Goal: Task Accomplishment & Management: Manage account settings

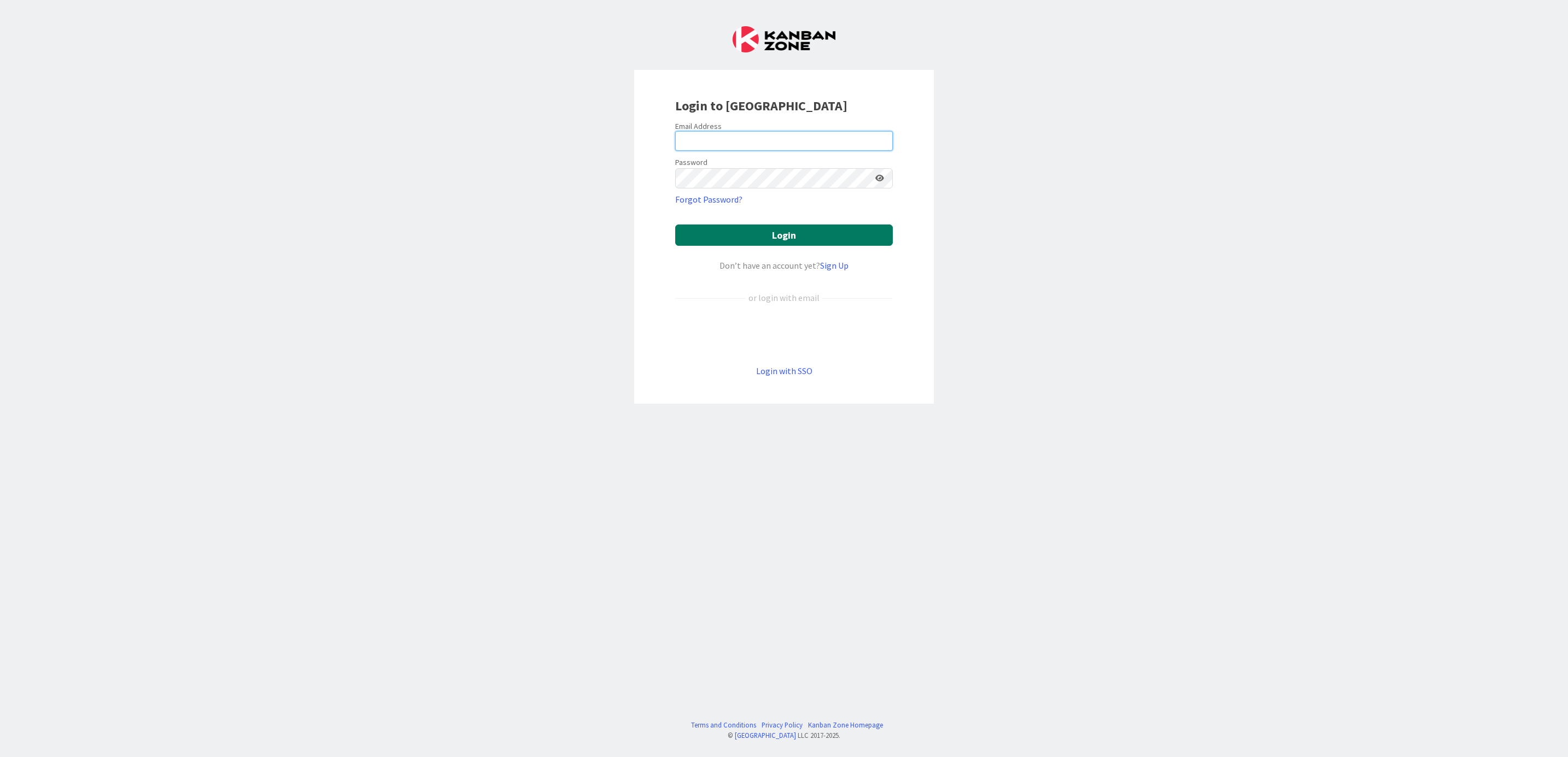
type input "[PERSON_NAME][EMAIL_ADDRESS][PERSON_NAME][DOMAIN_NAME][US_STATE]"
click at [798, 231] on button "Login" at bounding box center [784, 235] width 217 height 22
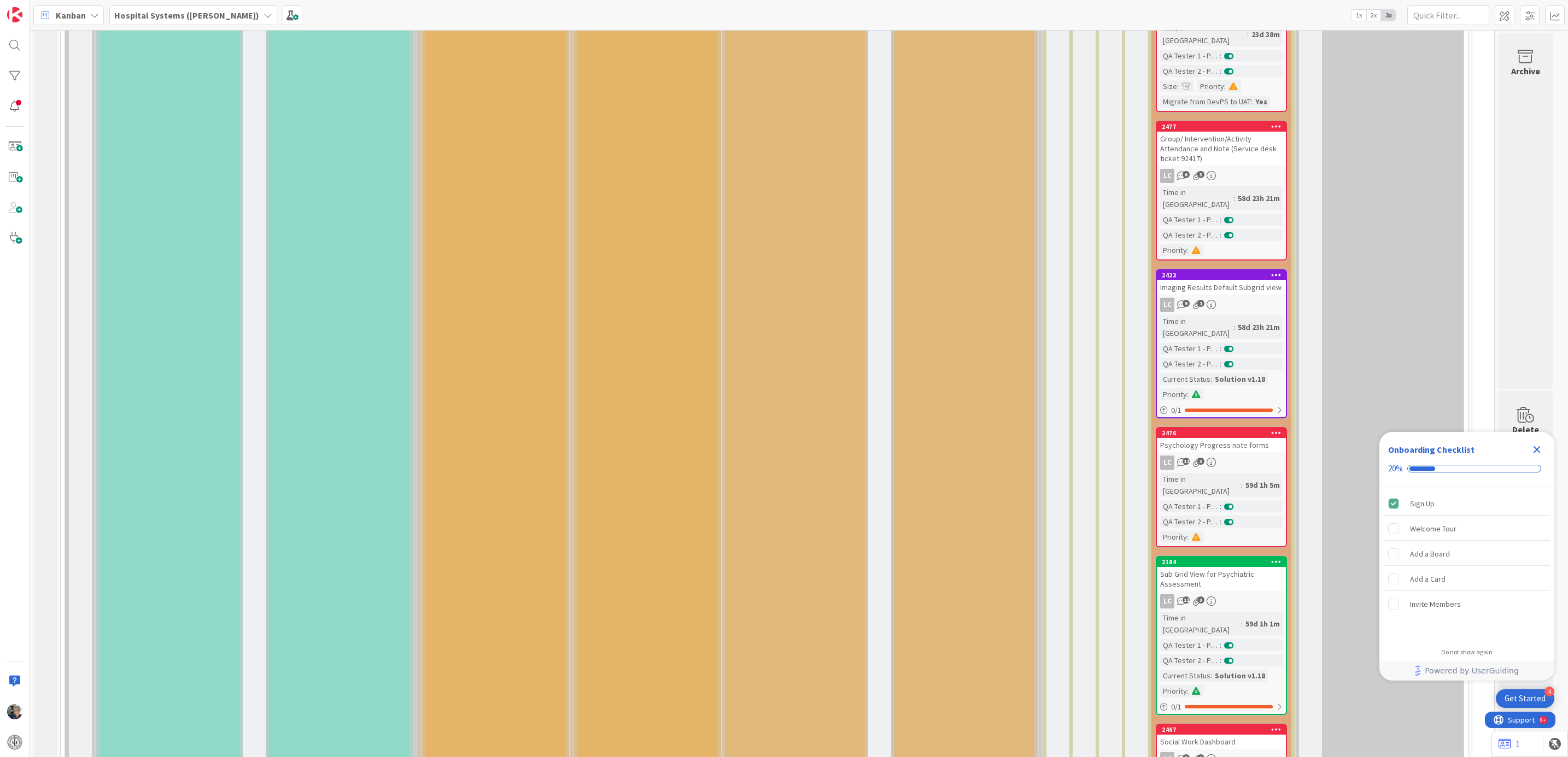
scroll to position [901, 0]
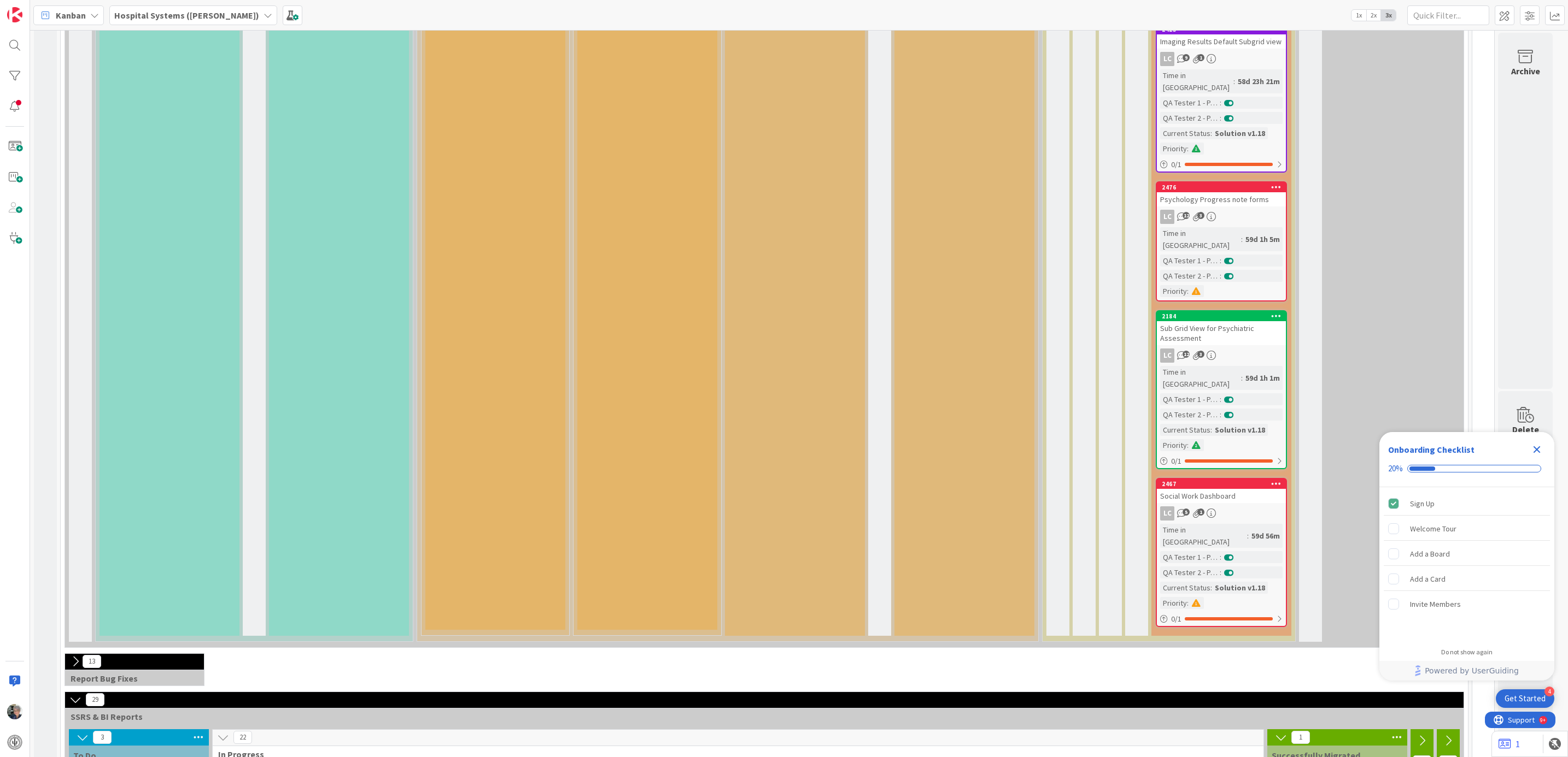
click at [1276, 480] on icon at bounding box center [1276, 484] width 10 height 7
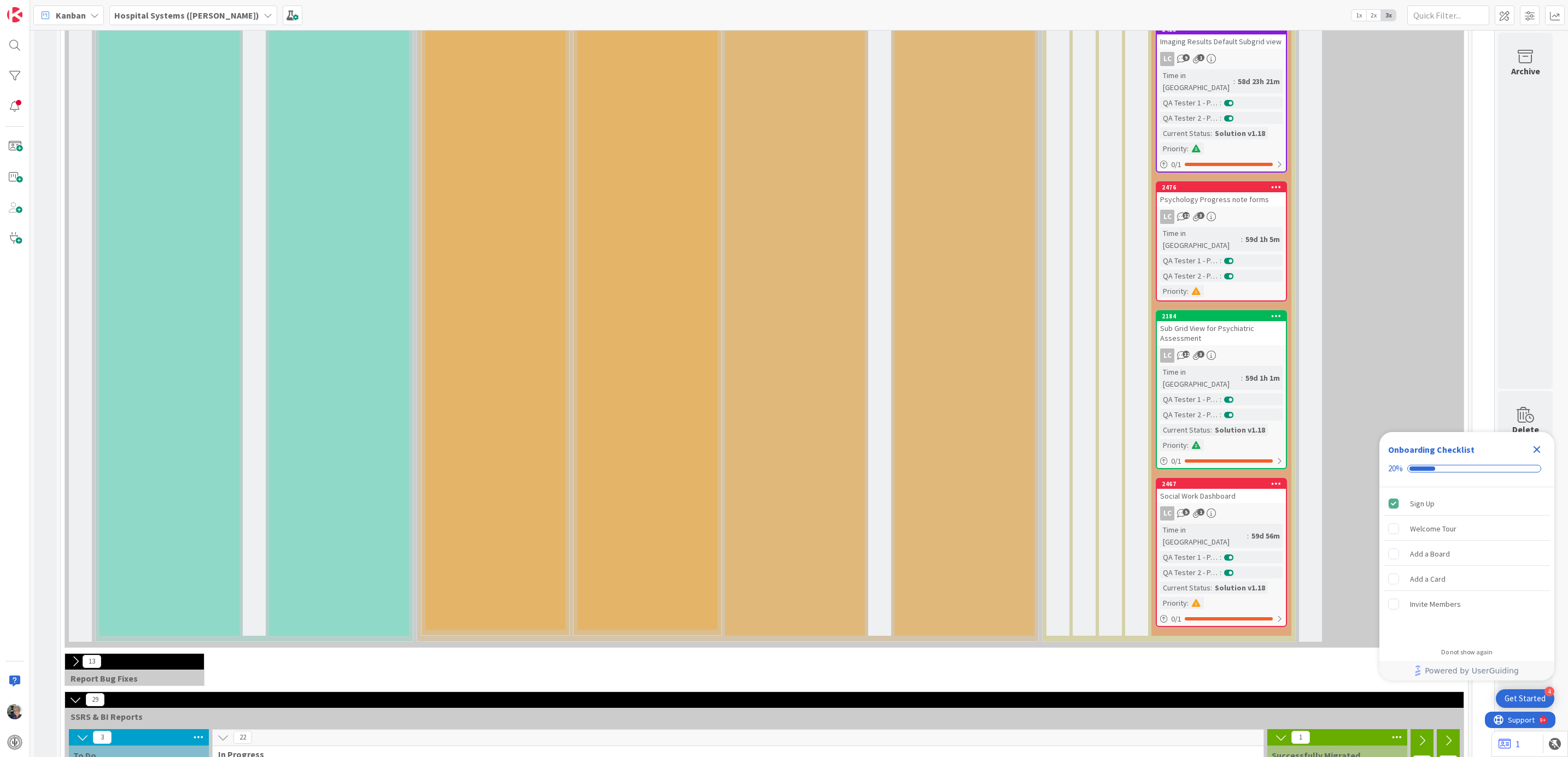
click at [1214, 478] on link "2467 Move to Top Move to Bottom Assign Labels... Assign Tokens... Link Card... …" at bounding box center [1221, 553] width 131 height 149
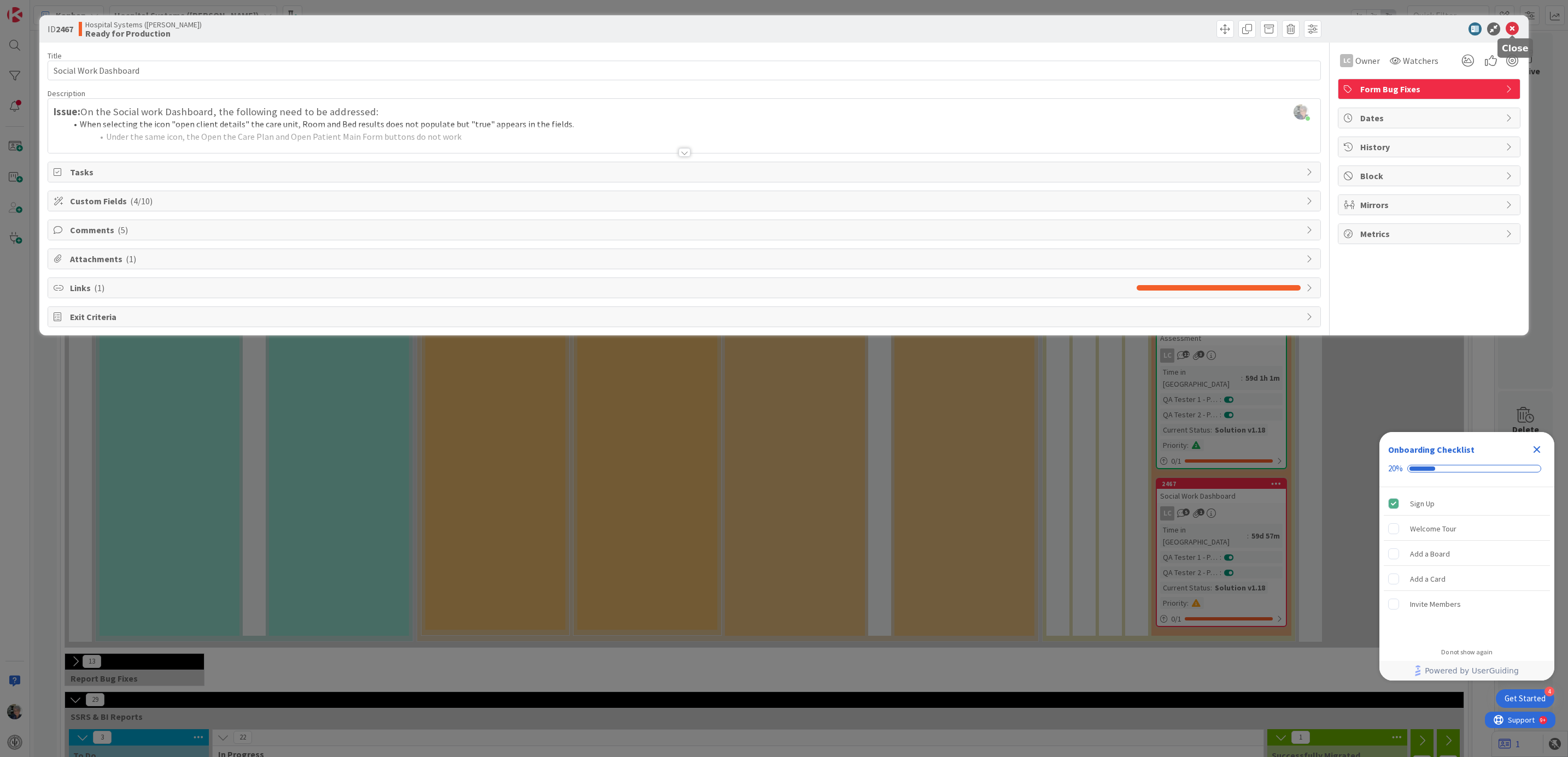
click at [1514, 27] on icon at bounding box center [1512, 28] width 13 height 13
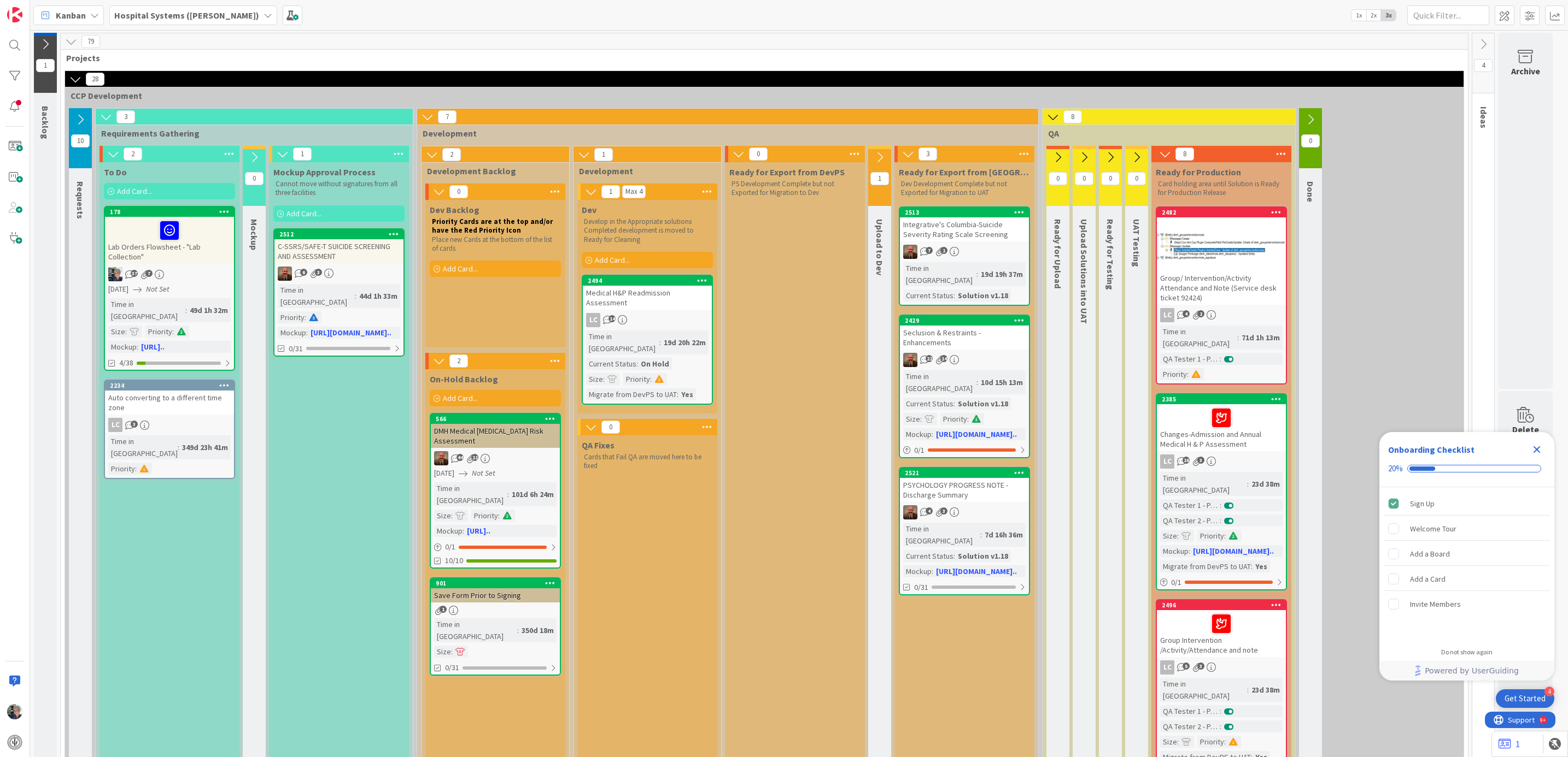
click at [151, 189] on span "Add Card..." at bounding box center [135, 191] width 35 height 10
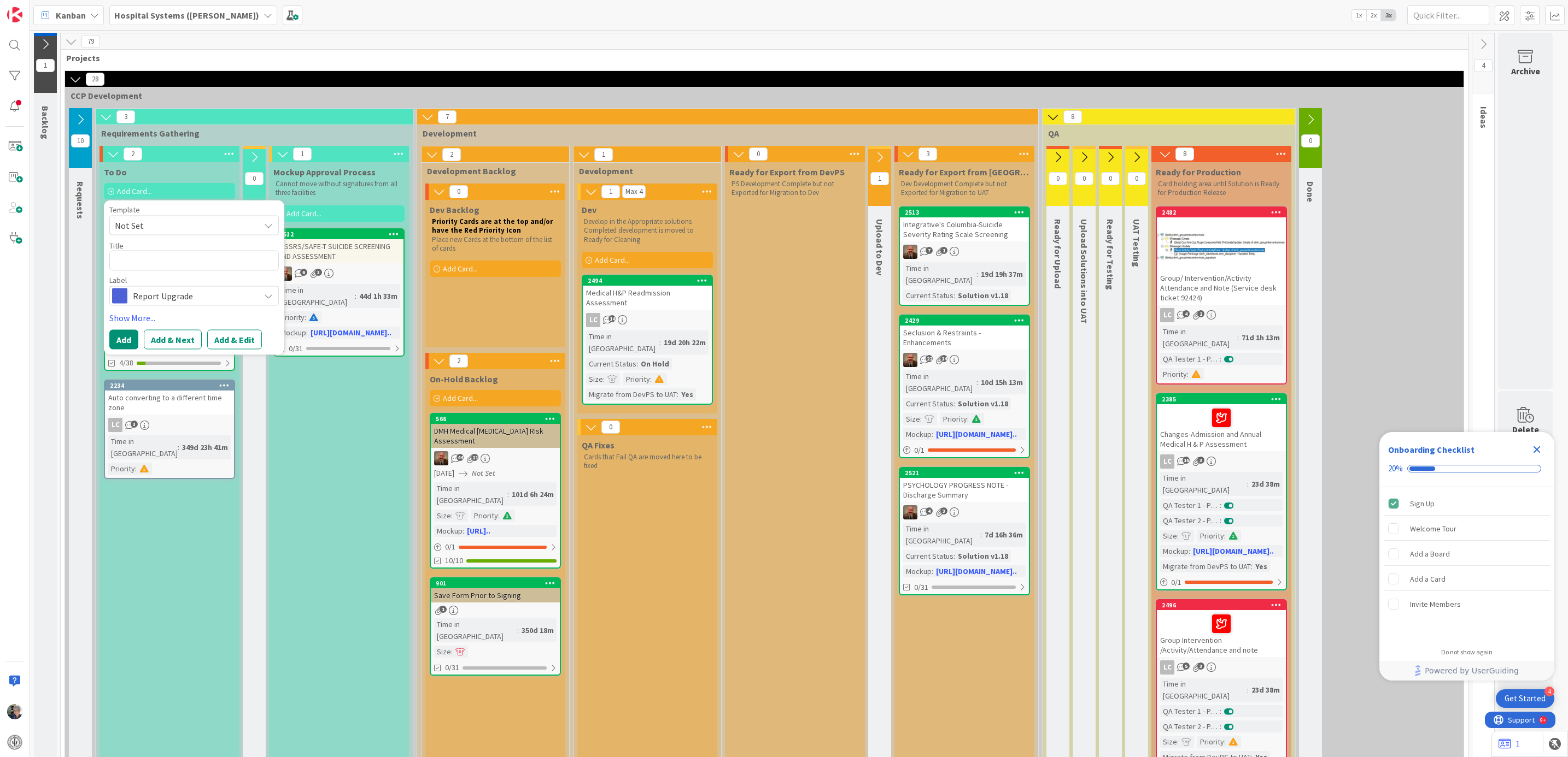
click at [271, 225] on icon at bounding box center [269, 226] width 9 height 9
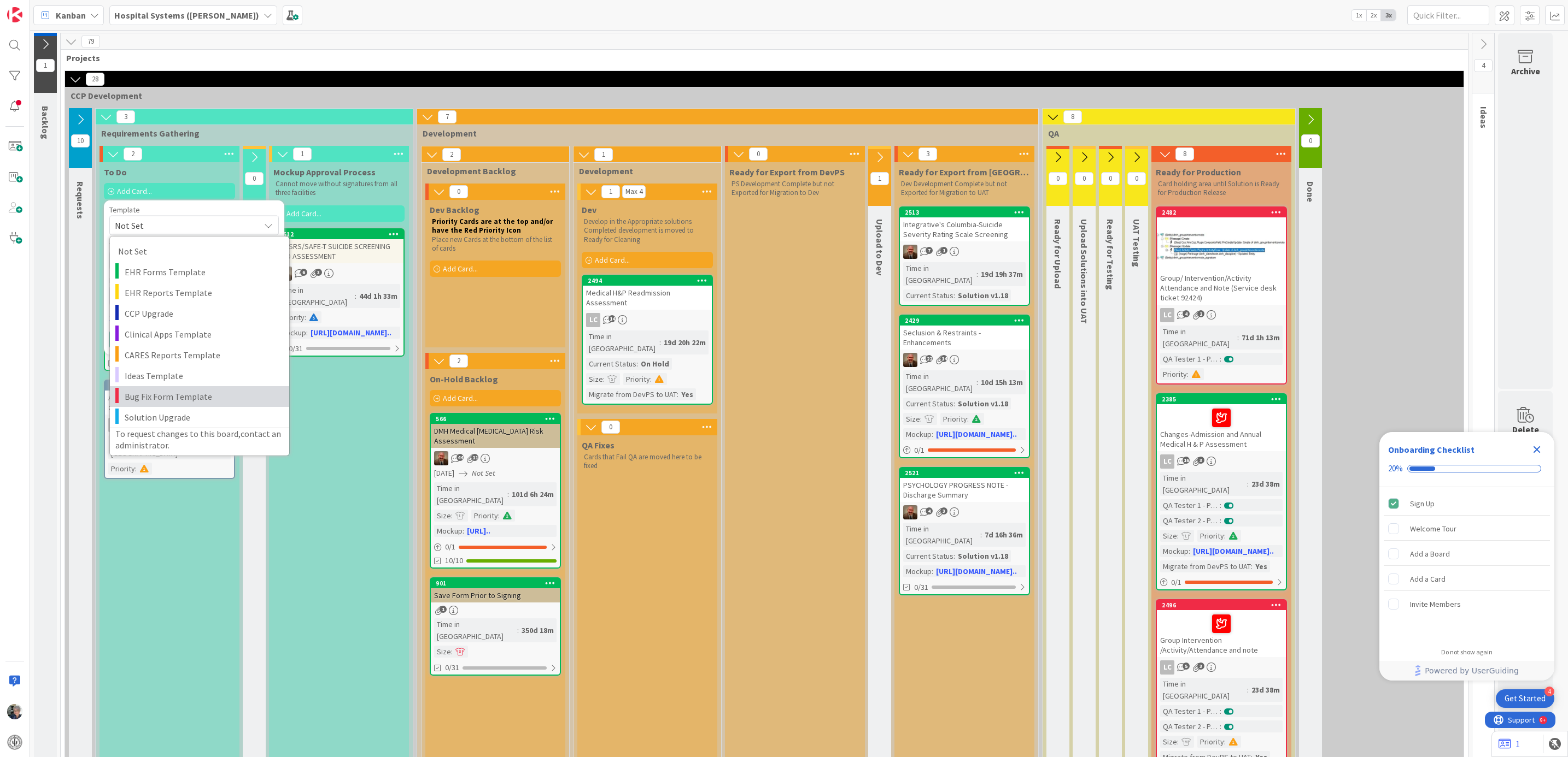
click at [161, 395] on span "Bug Fix Form Template" at bounding box center [202, 396] width 156 height 14
type textarea "x"
type textarea "Bug Fix Form Template"
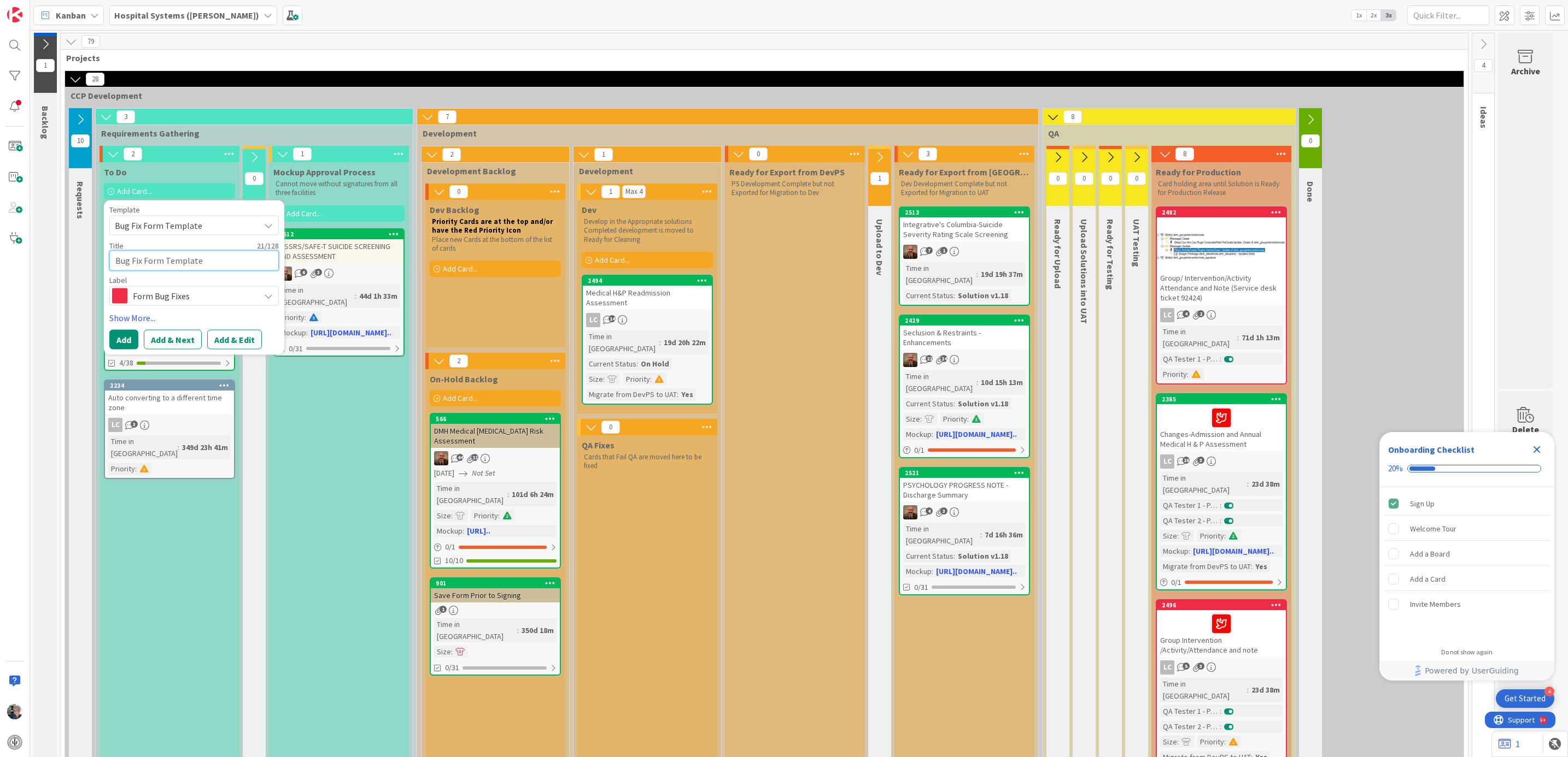
click at [136, 260] on textarea "Bug Fix Form Template" at bounding box center [194, 260] width 170 height 20
drag, startPoint x: 211, startPoint y: 260, endPoint x: 36, endPoint y: 255, distance: 175.1
type textarea "x"
type textarea "M"
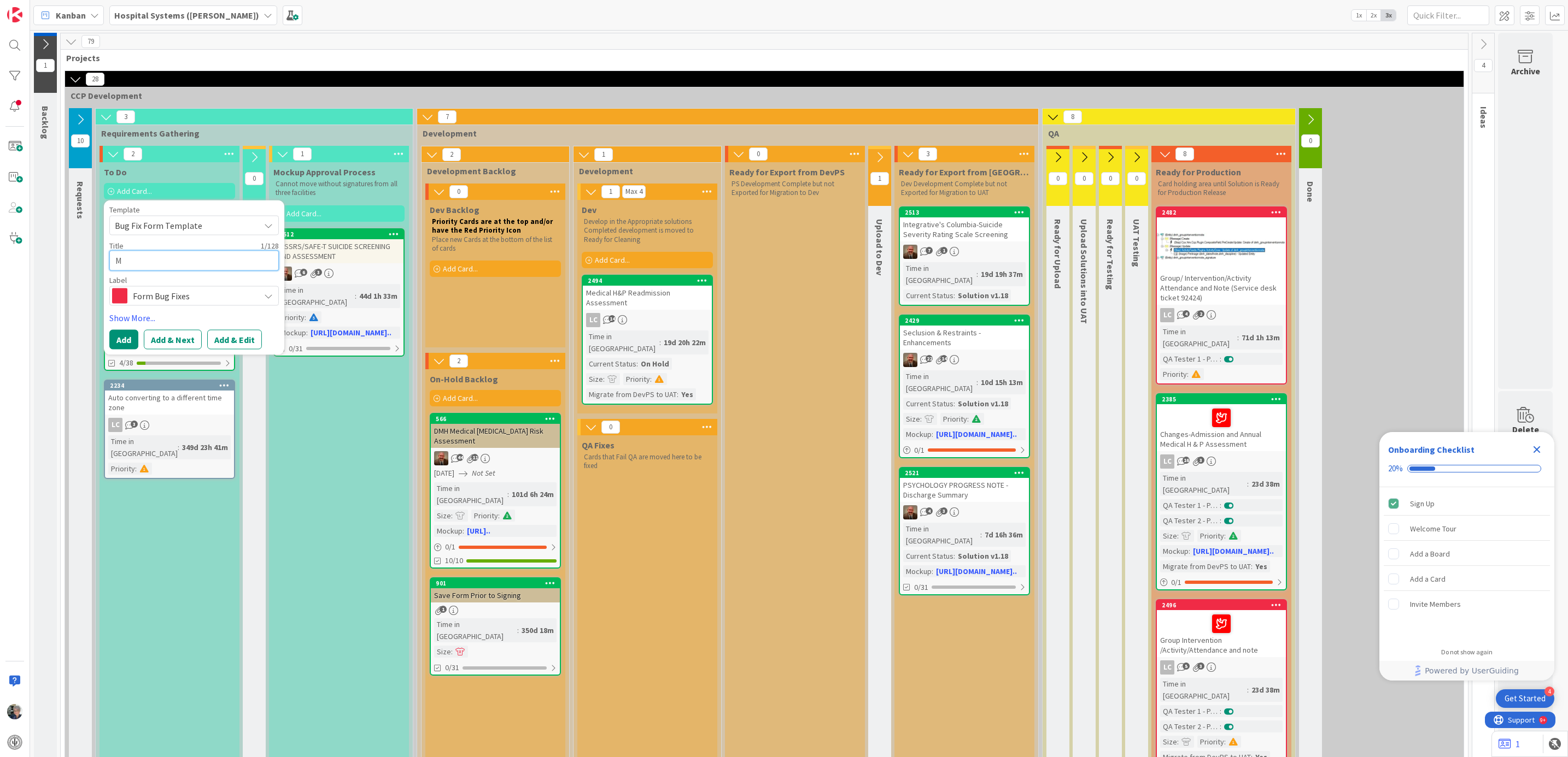
type textarea "x"
type textarea "Me"
type textarea "x"
type textarea "Med"
type textarea "x"
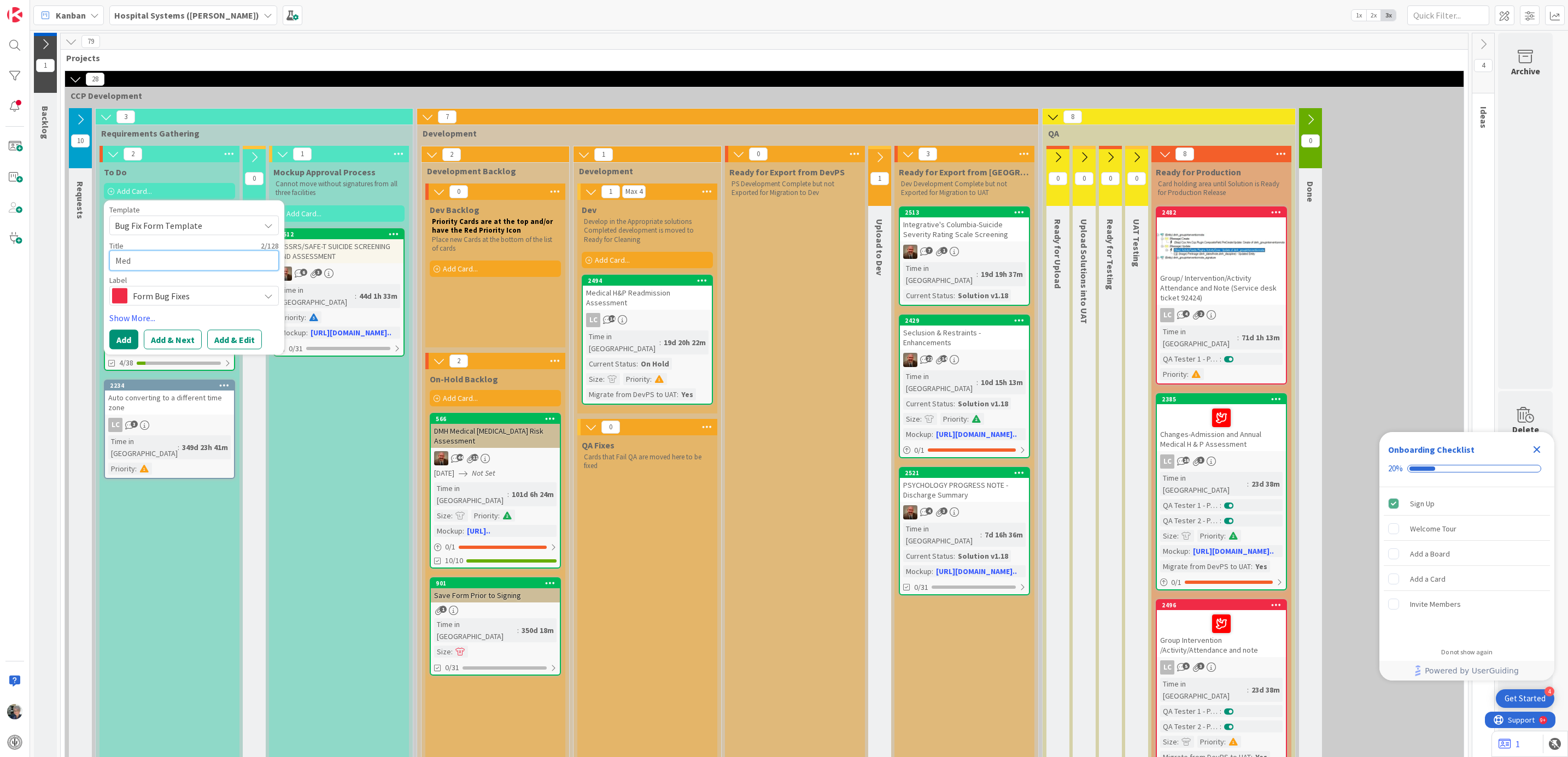
type textarea "Med"
type textarea "x"
type textarea "Med R"
type textarea "x"
type textarea "Med RE"
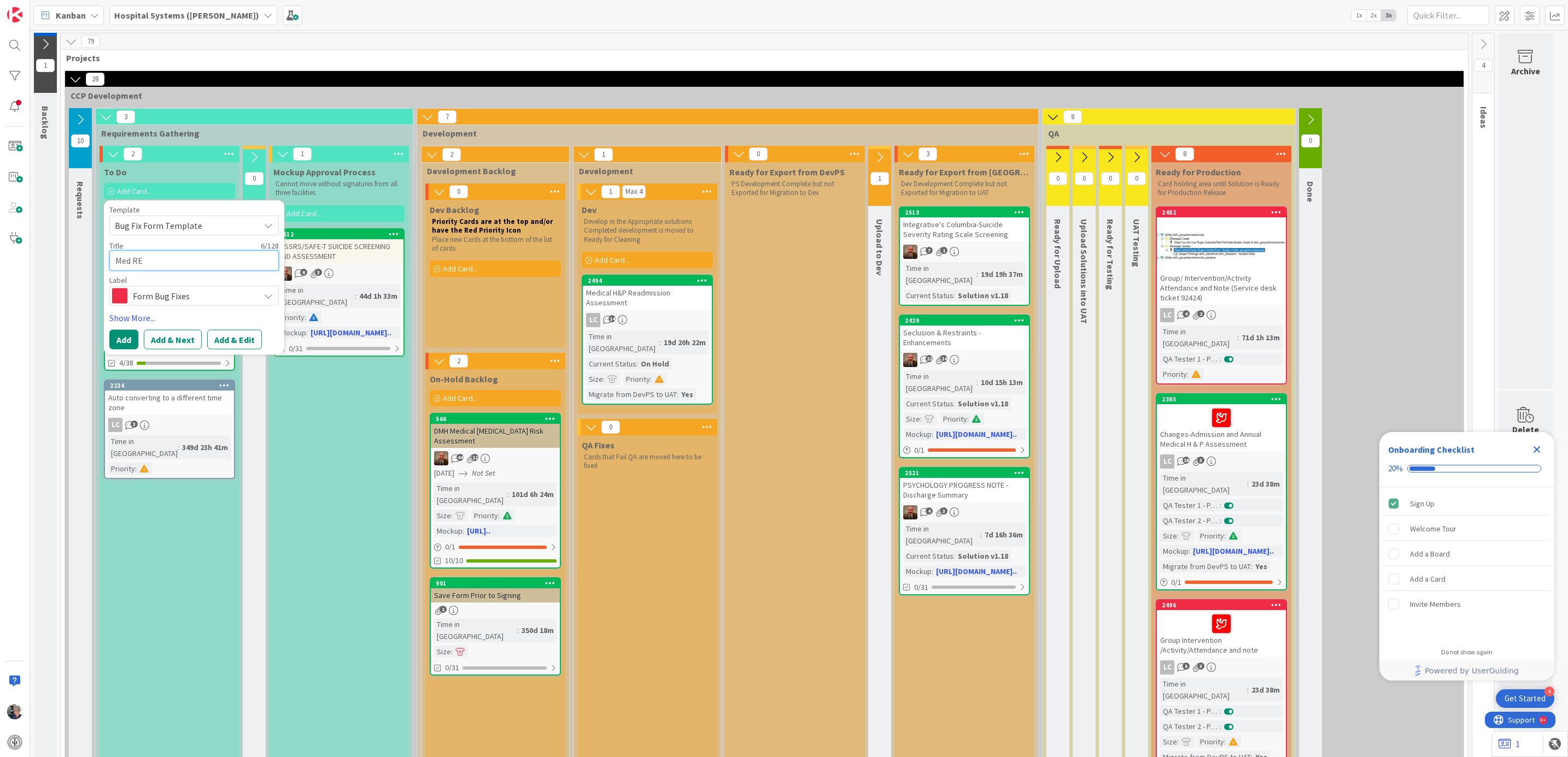
type textarea "x"
type textarea "Med REc"
type textarea "x"
type textarea "Med RE"
type textarea "x"
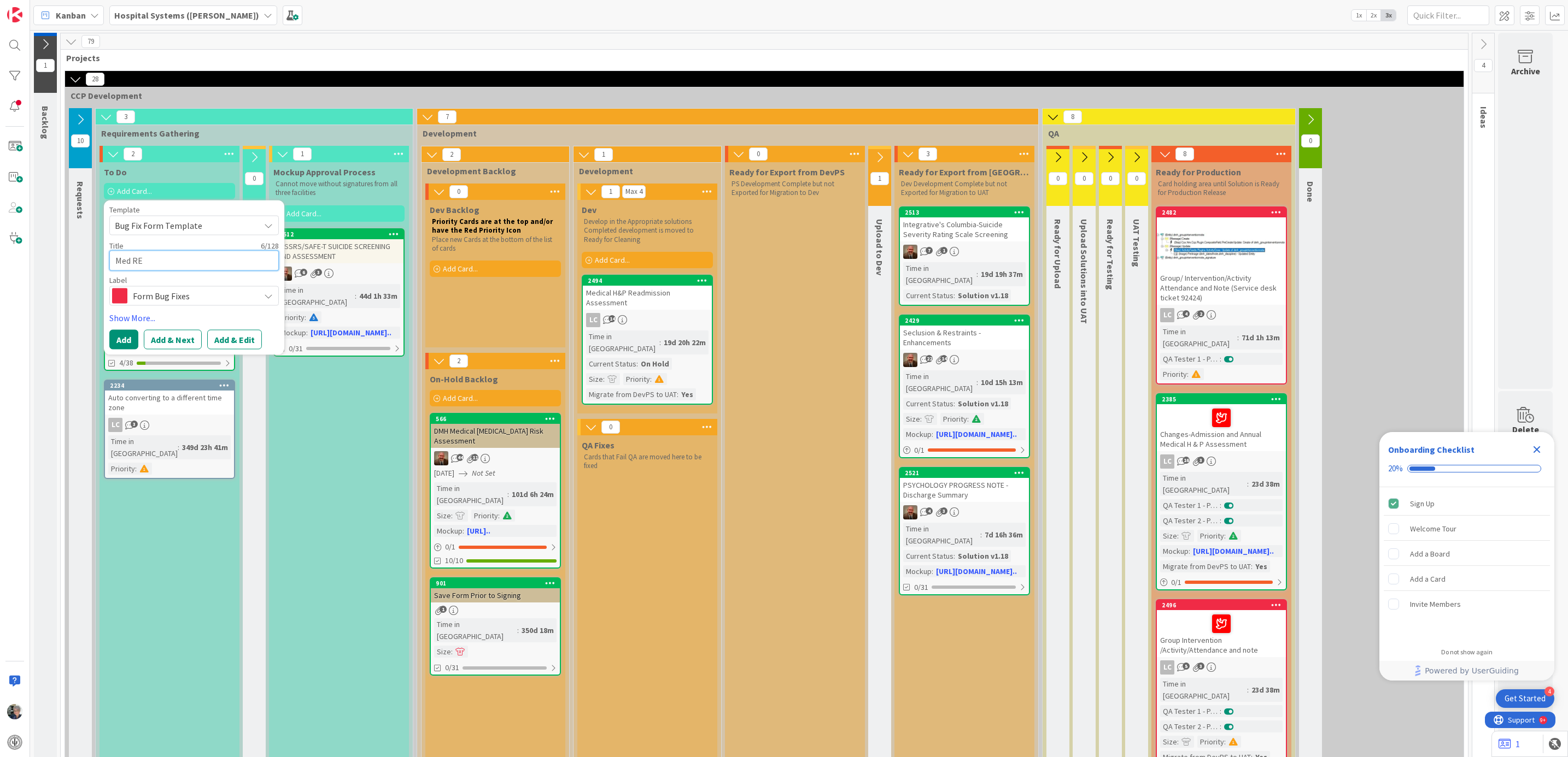
type textarea "Med R"
type textarea "x"
type textarea "Med Re"
type textarea "x"
type textarea "Med Rec"
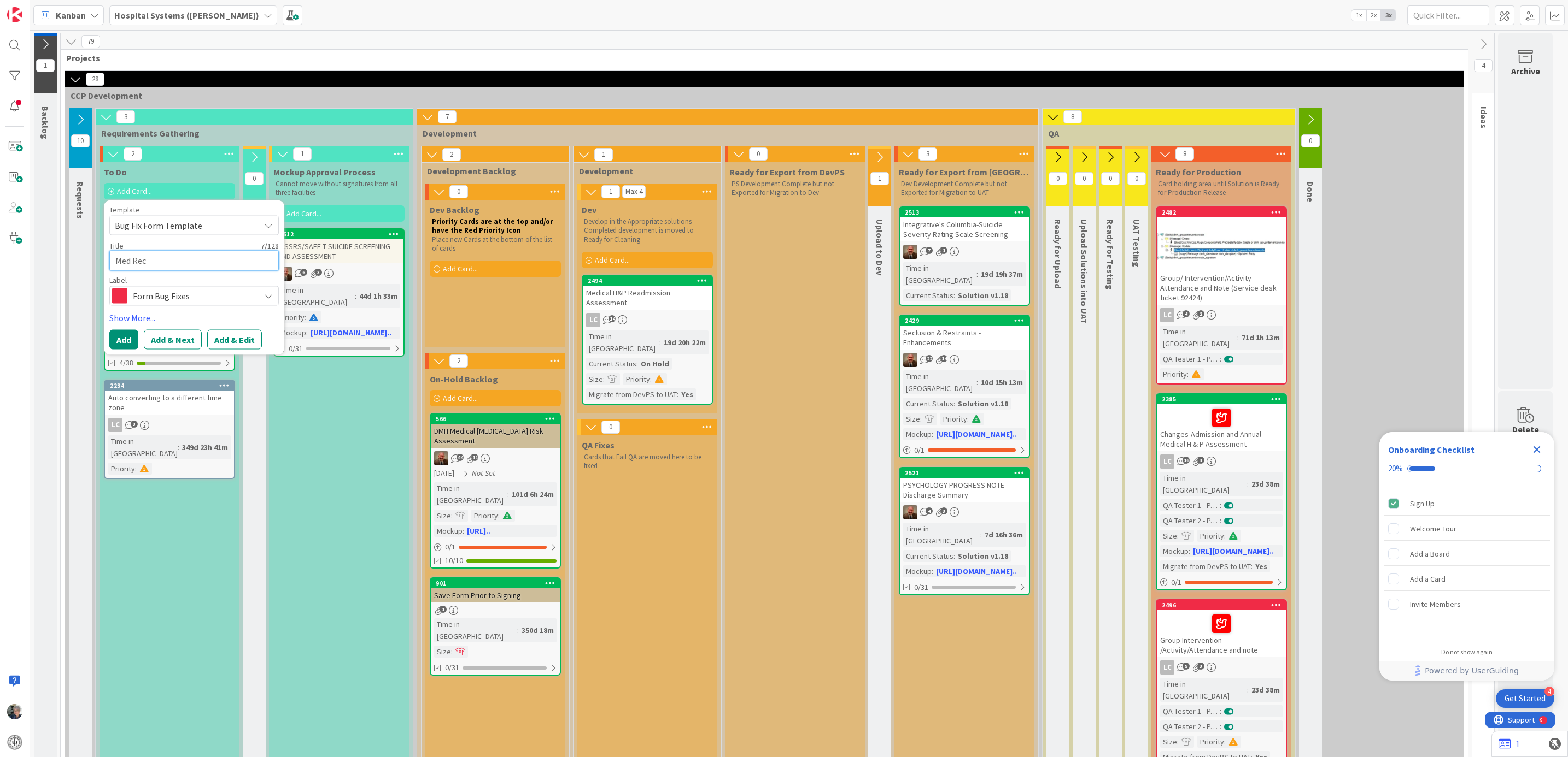
type textarea "x"
type textarea "Med Rec"
type textarea "x"
type textarea "Med Rec f"
type textarea "x"
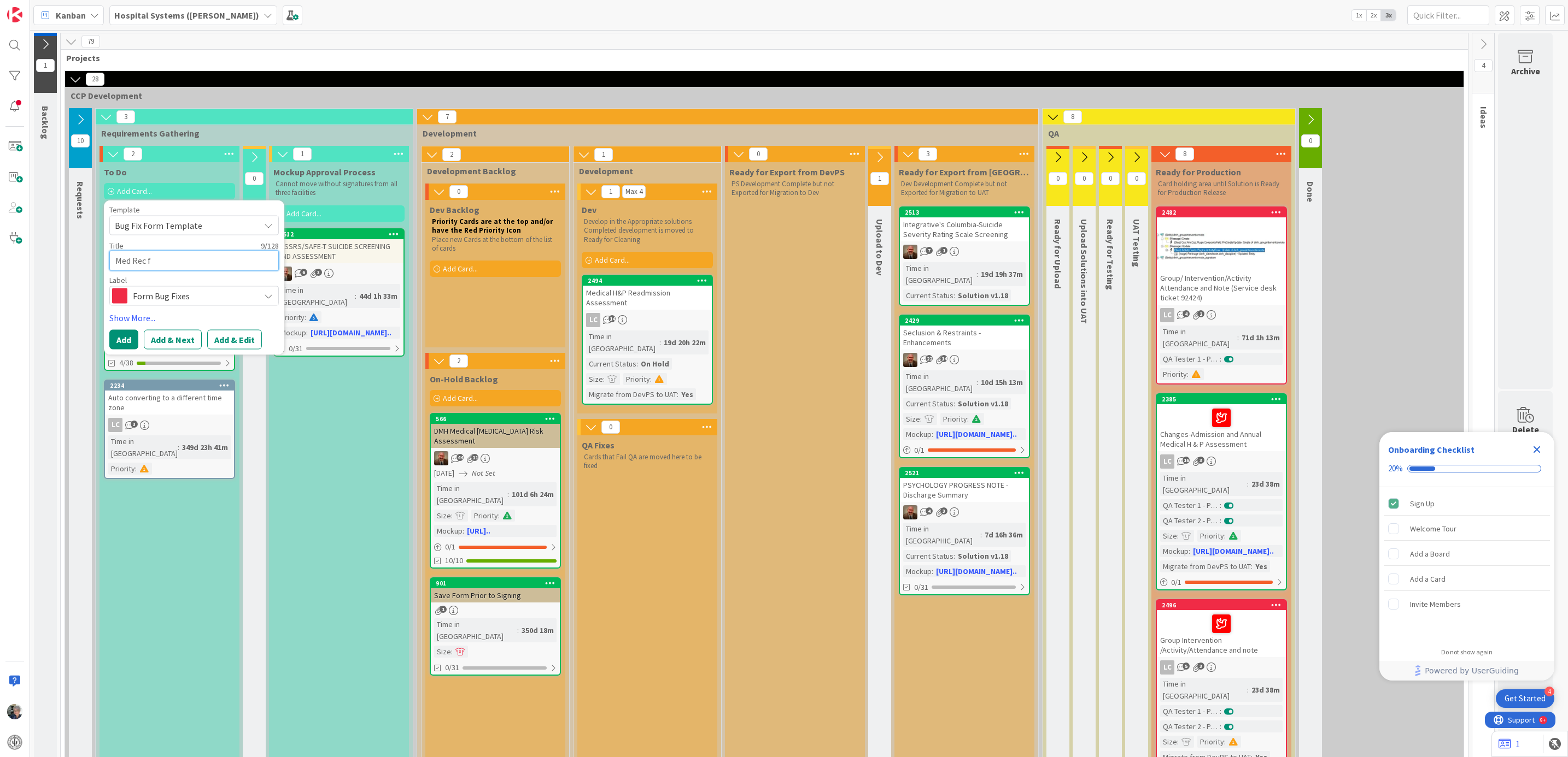
type textarea "Med Rec fu"
type textarea "x"
type textarea "Med Rec f"
type textarea "x"
type textarea "Med Rec"
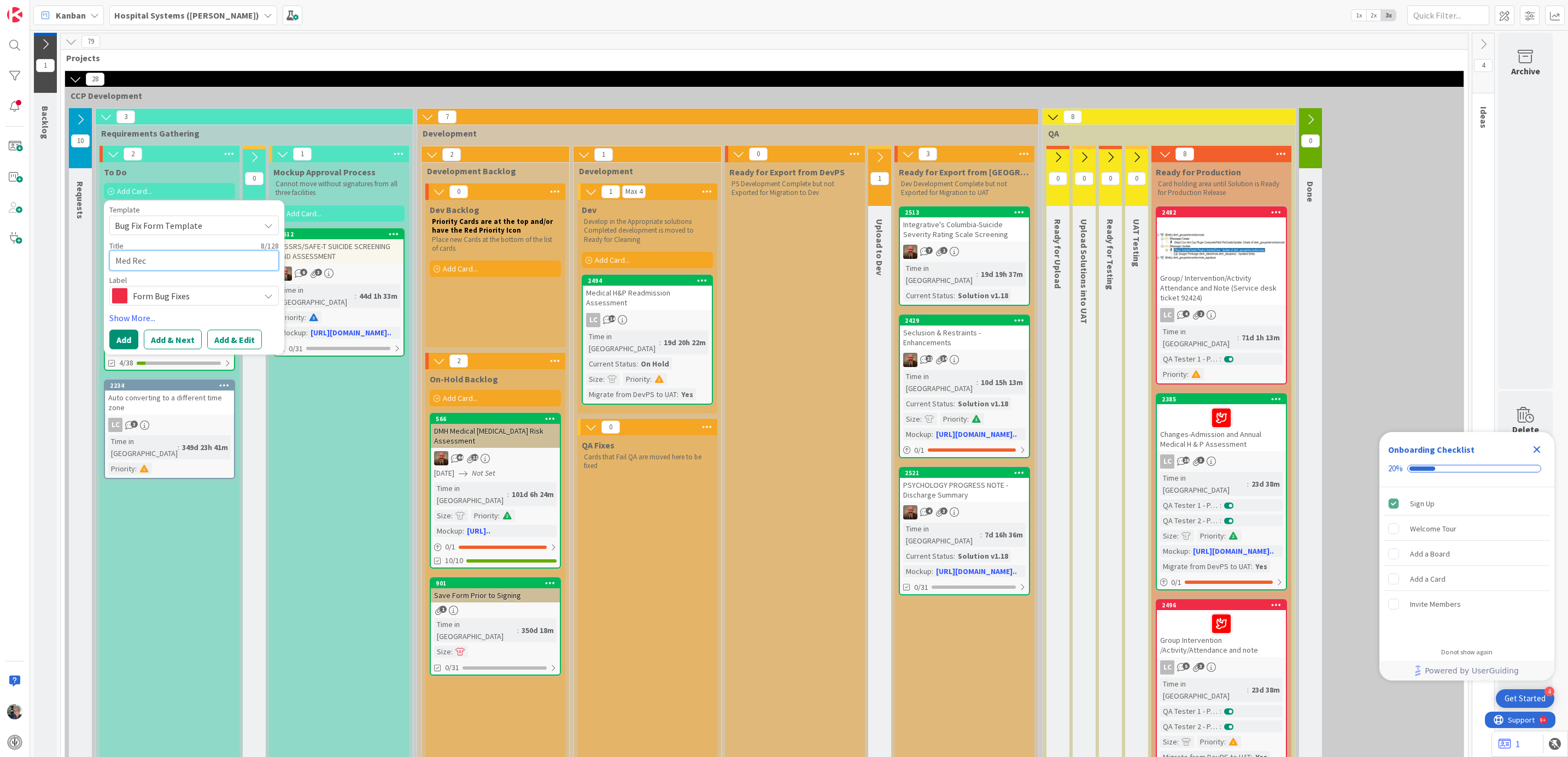
type textarea "x"
type textarea "Med Rec me"
type textarea "x"
type textarea "Med Rec med"
type textarea "x"
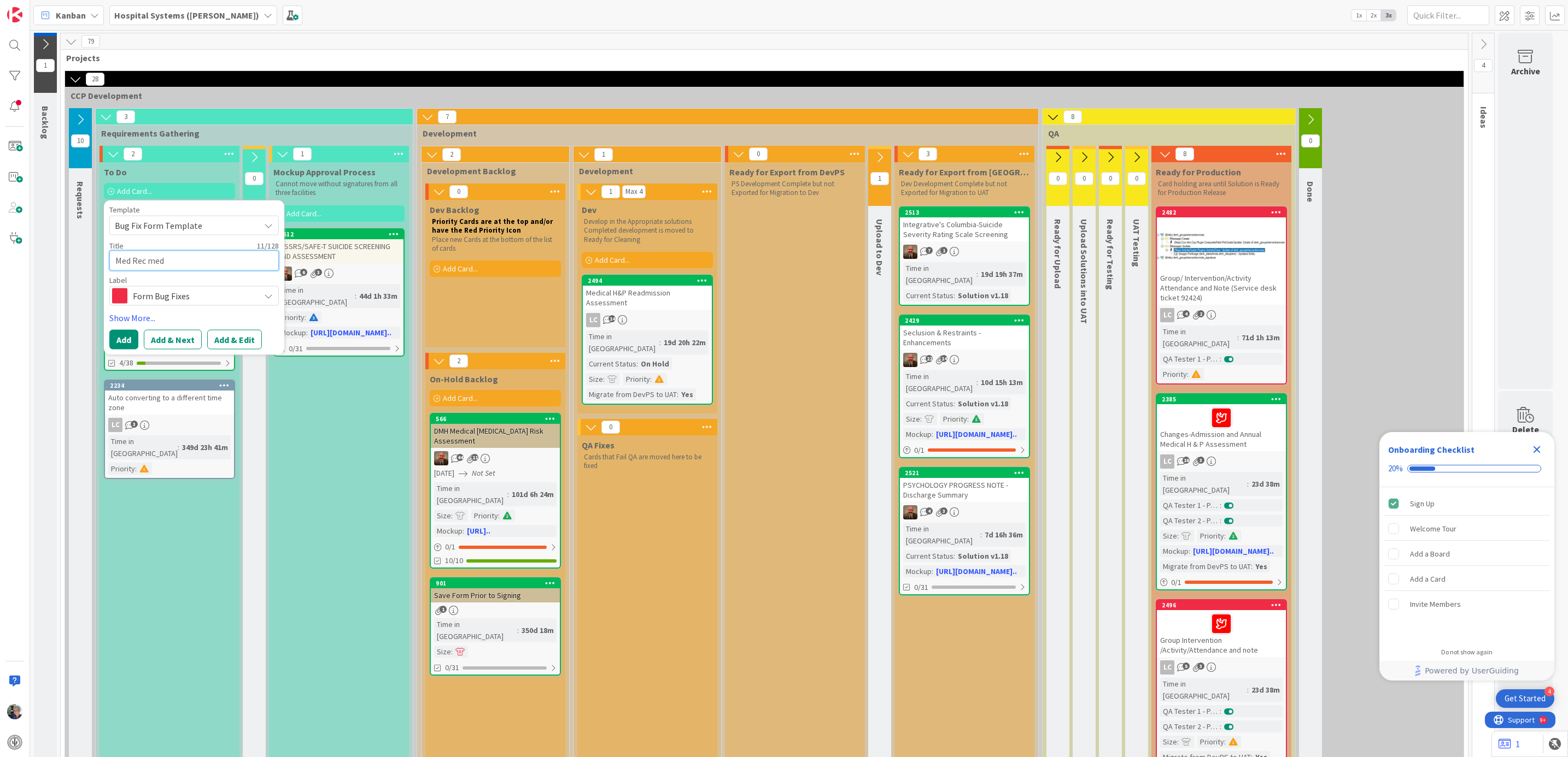
type textarea "Med Rec meds"
type textarea "x"
type textarea "Med Rec med"
type textarea "x"
type textarea "Med Rec me"
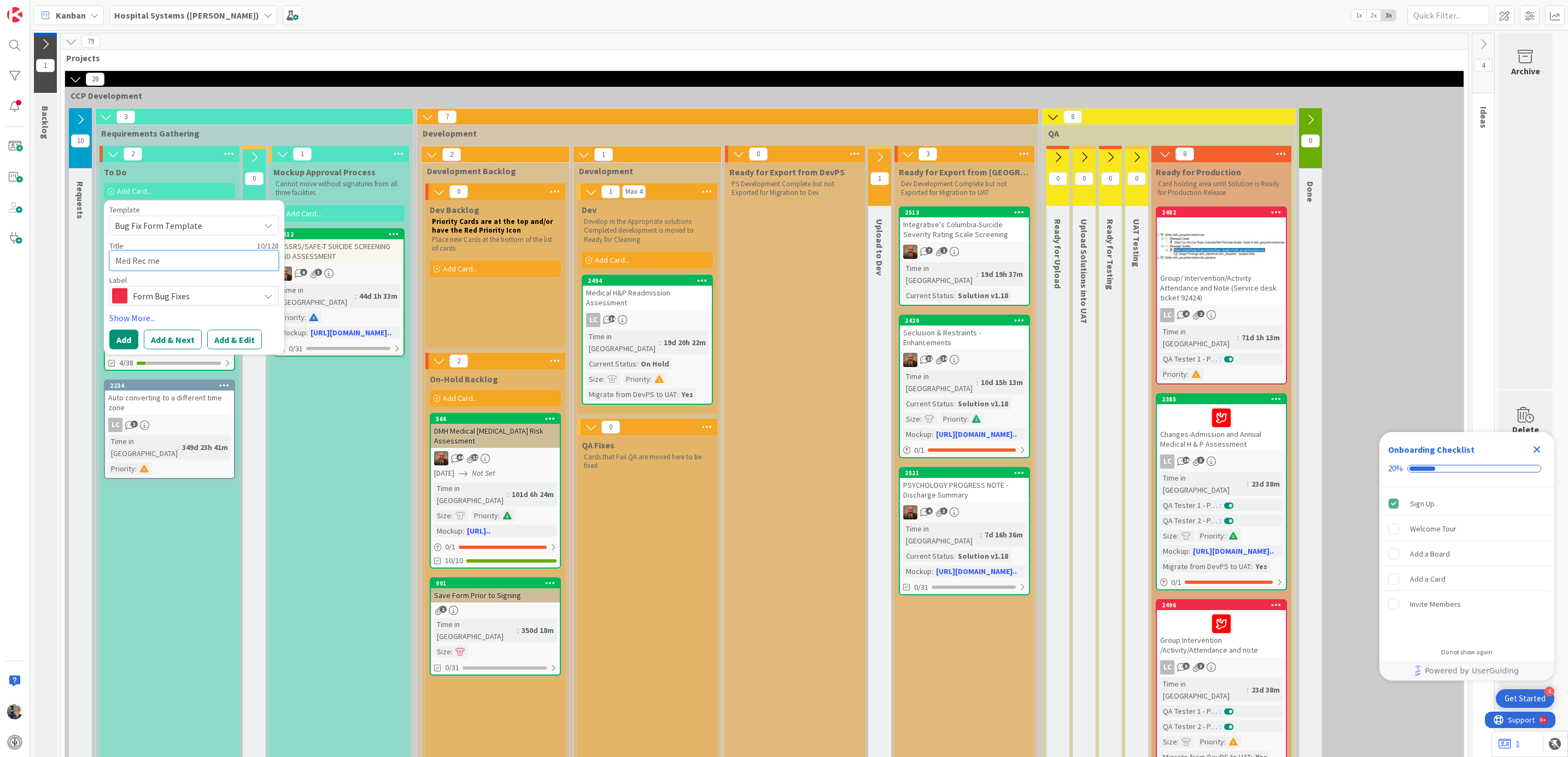
type textarea "x"
type textarea "Med Rec m"
type textarea "x"
type textarea "Med Rec"
type textarea "x"
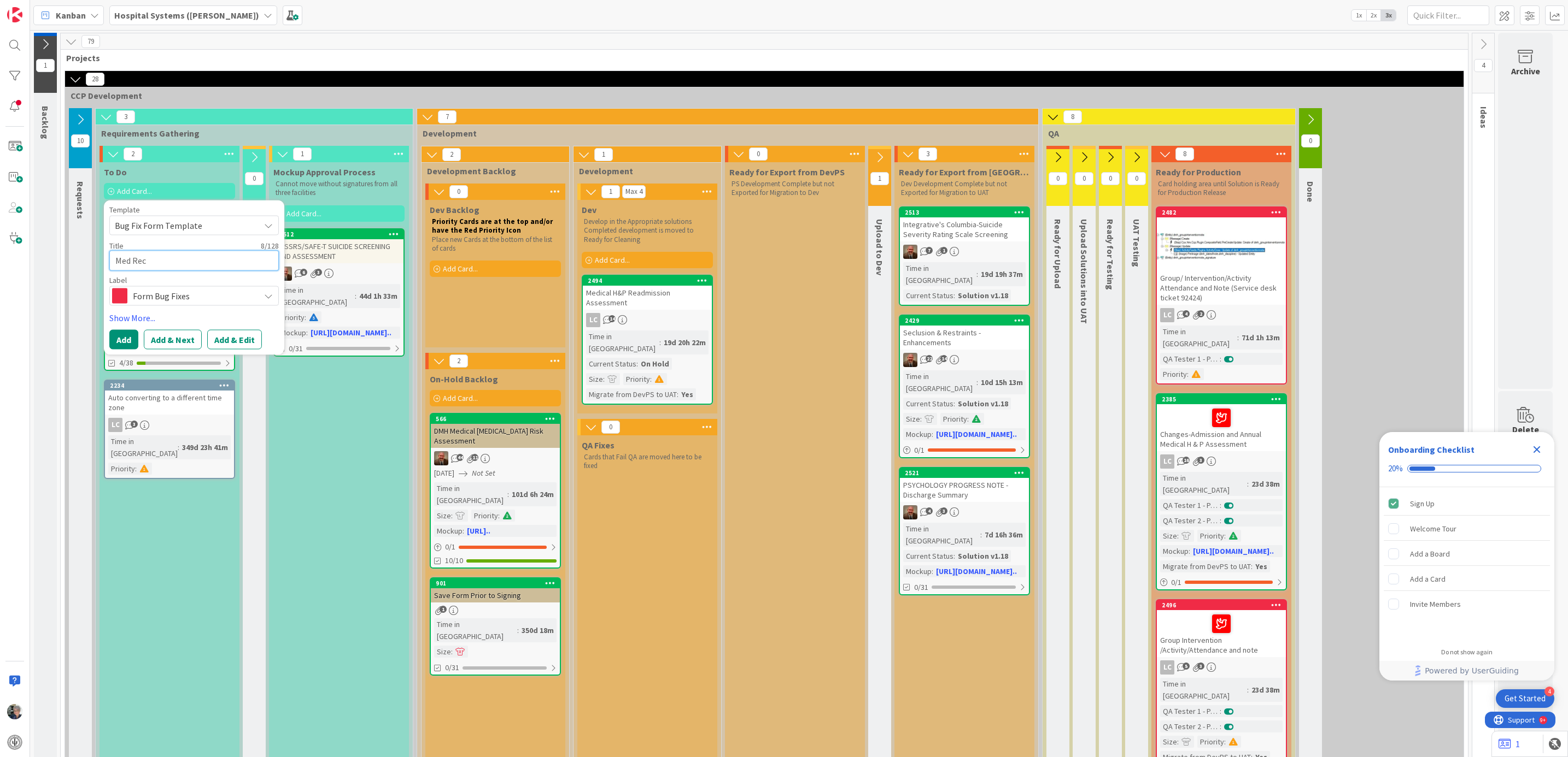
type textarea "Med Rec"
type textarea "x"
type textarea "Med Rec-"
type textarea "x"
type textarea "Med Rec-"
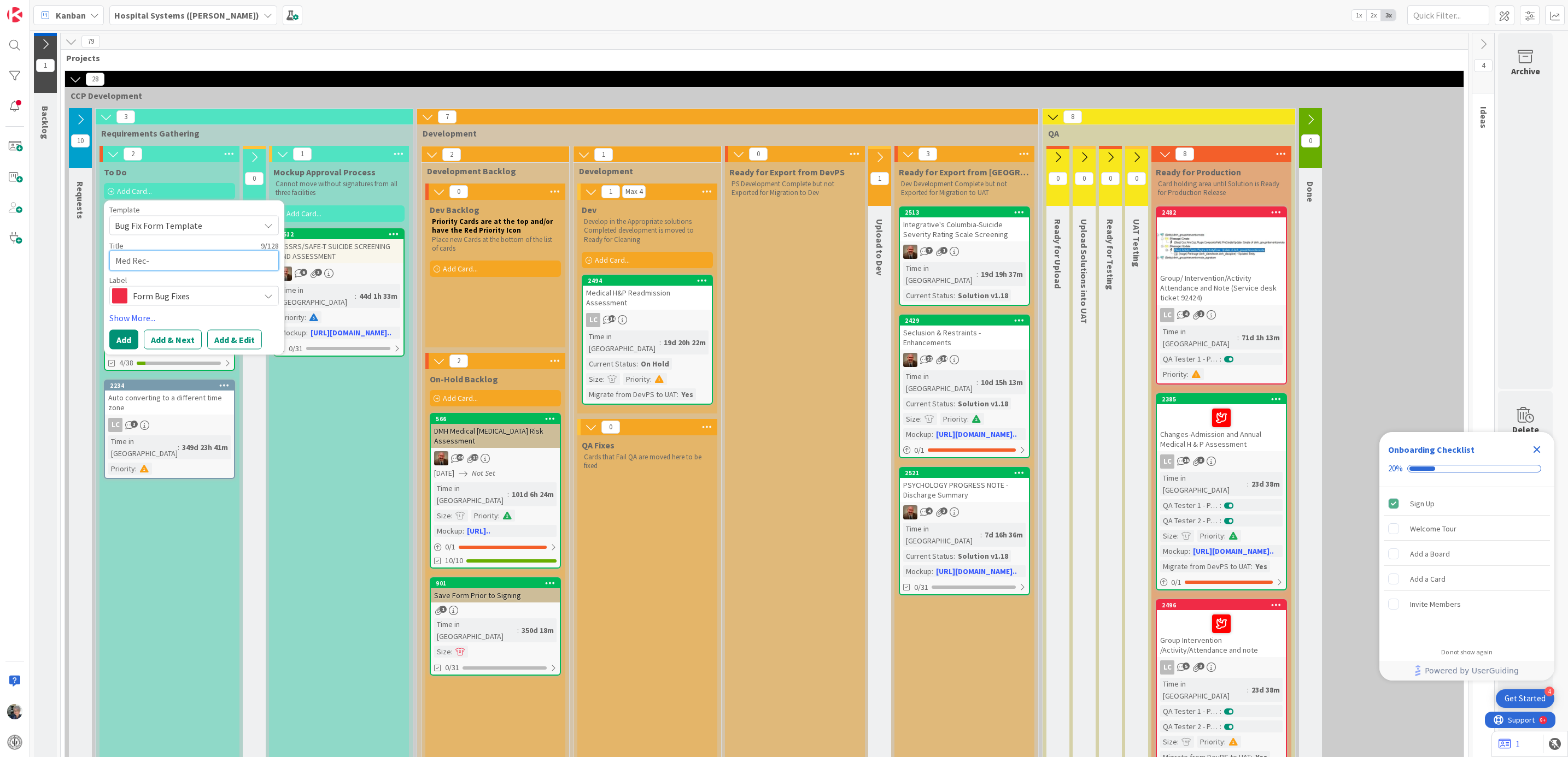
type textarea "x"
type textarea "Med Rec- f"
type textarea "x"
type textarea "Med Rec- fu"
type textarea "x"
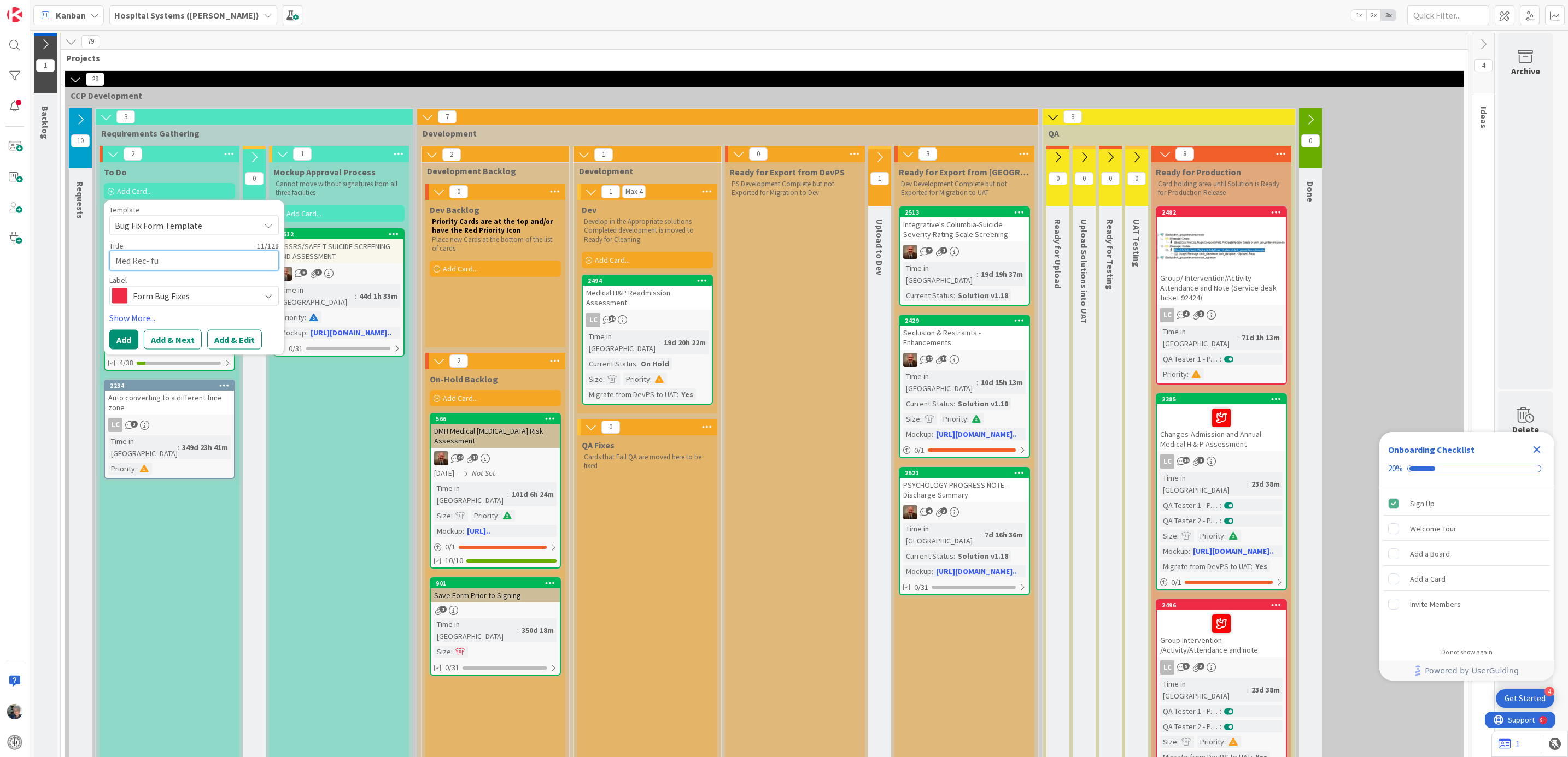
type textarea "Med Rec- fut"
type textarea "x"
type textarea "Med Rec- futu"
type textarea "x"
type textarea "Med Rec- futur"
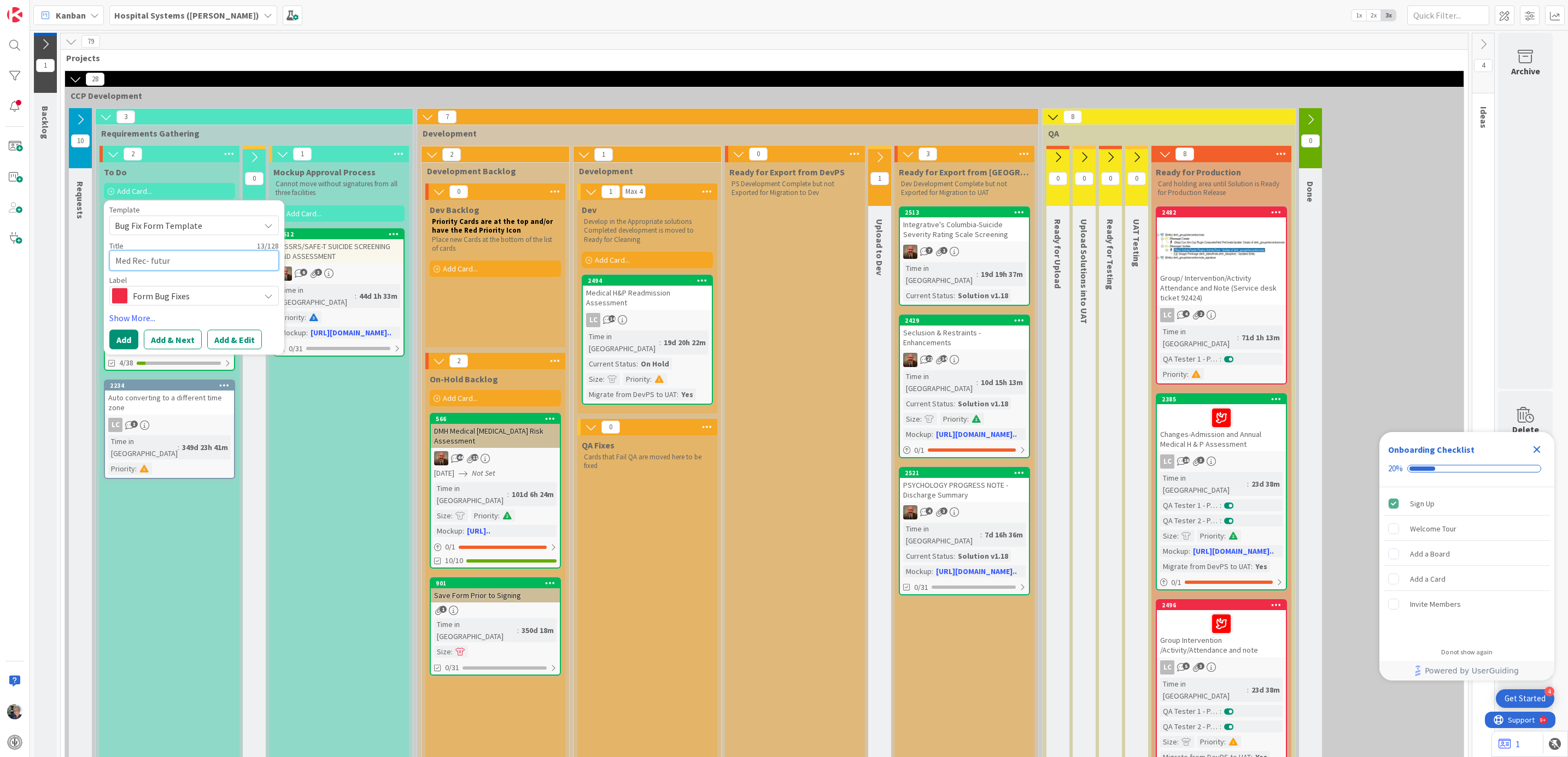
type textarea "x"
type textarea "Med Rec- future"
type textarea "x"
type textarea "Med Rec- future"
type textarea "x"
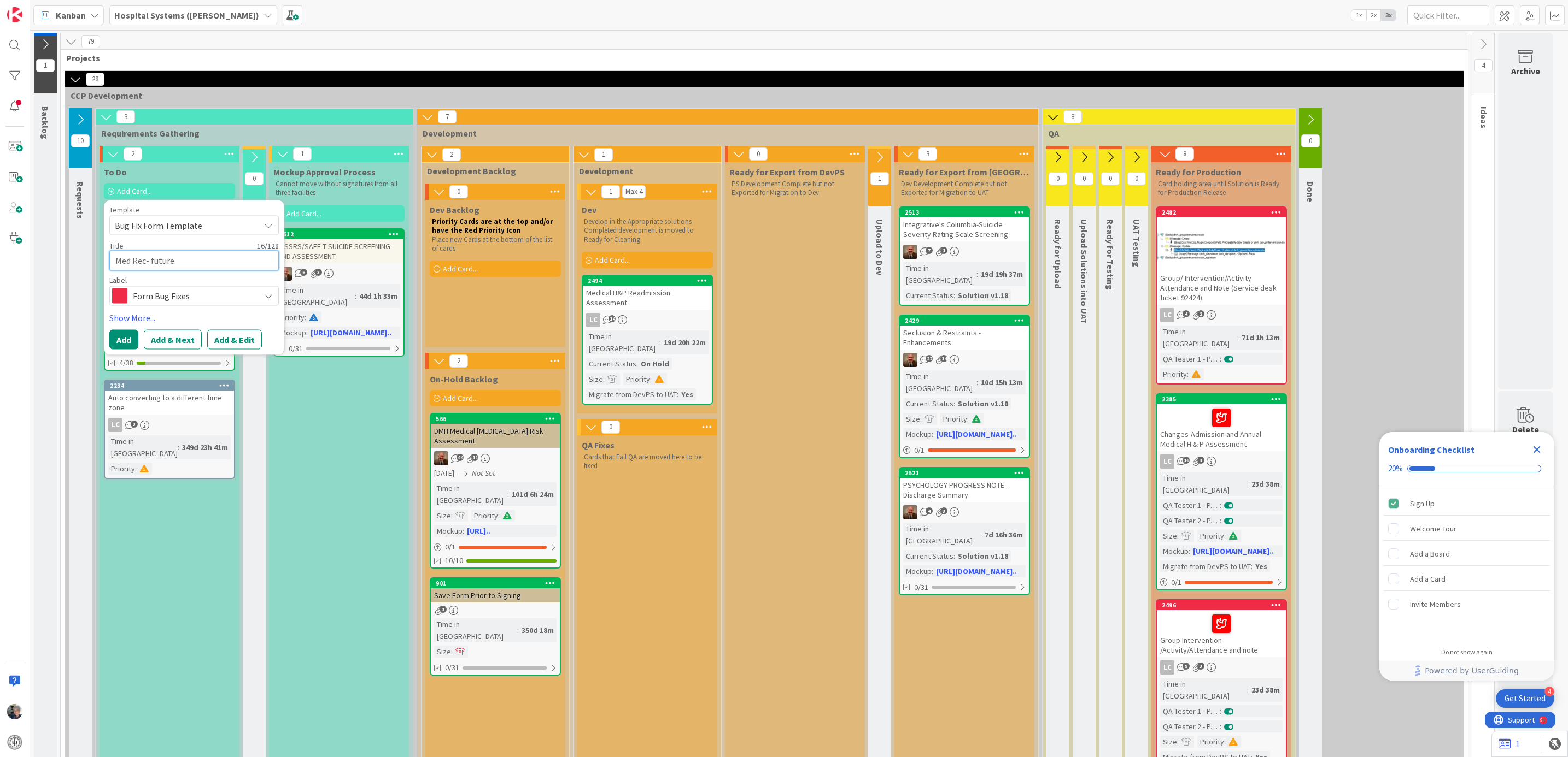
type textarea "Med Rec- future m"
type textarea "x"
type textarea "Med Rec- future me"
type textarea "x"
type textarea "Med Rec- future med"
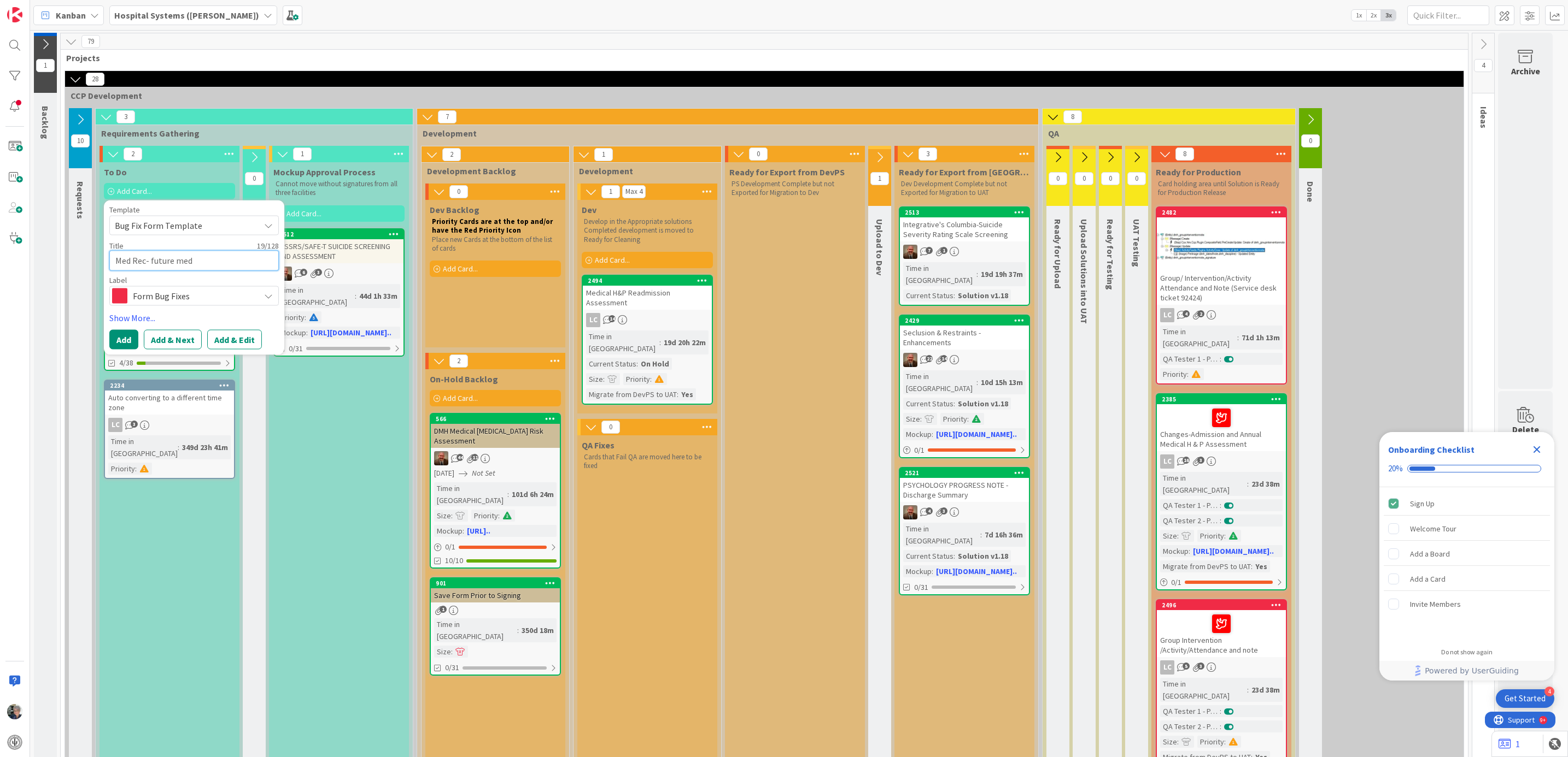
type textarea "x"
type textarea "Med Rec- future me"
type textarea "x"
type textarea "Med Rec- future m"
type textarea "x"
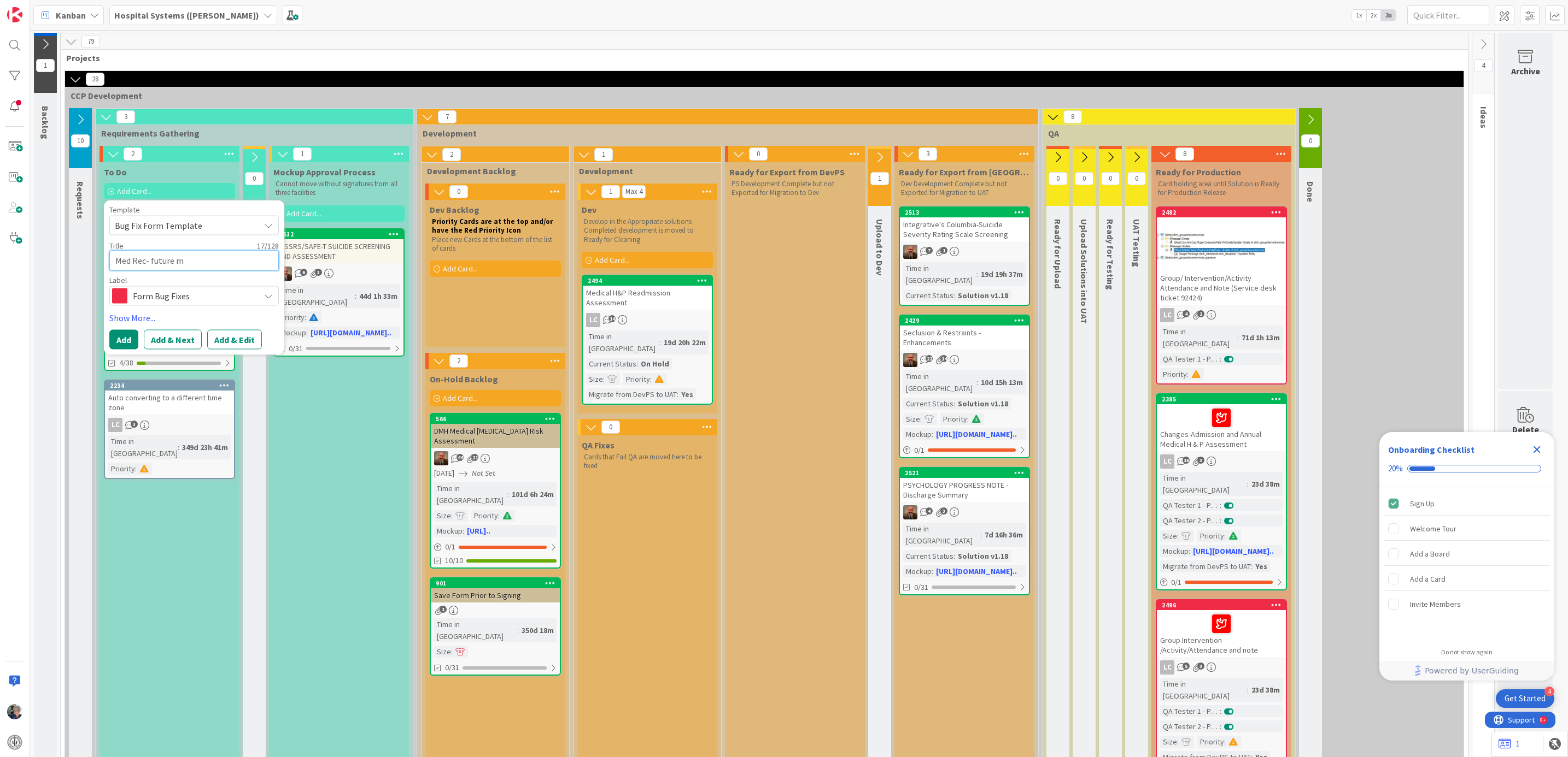
type textarea "Med Rec- future"
type textarea "x"
type textarea "Med Rec- future"
type textarea "x"
type textarea "Med Rec- future"
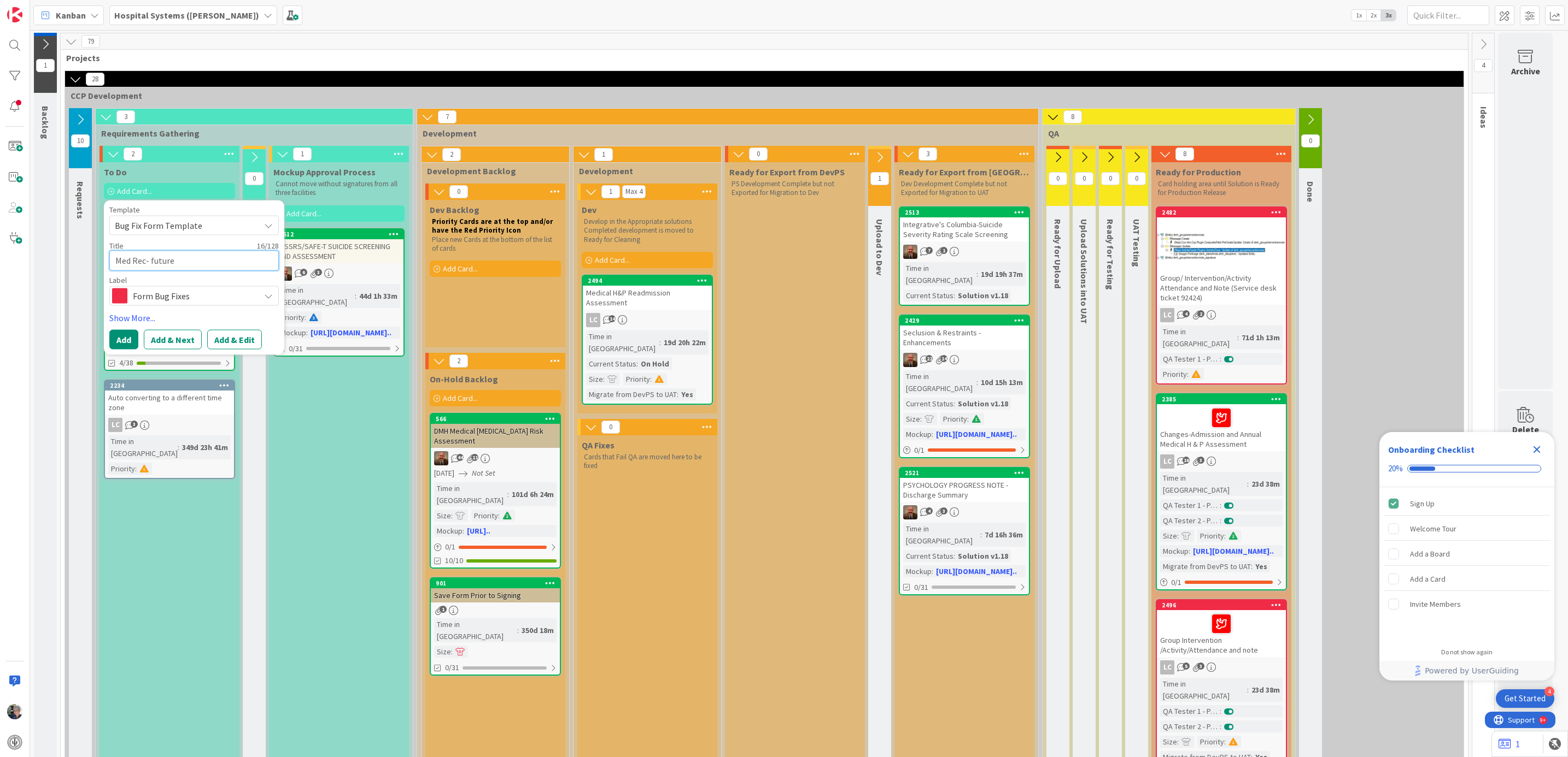
type textarea "x"
type textarea "Med Rec- future s"
type textarea "x"
type textarea "Med Rec- future st"
type textarea "x"
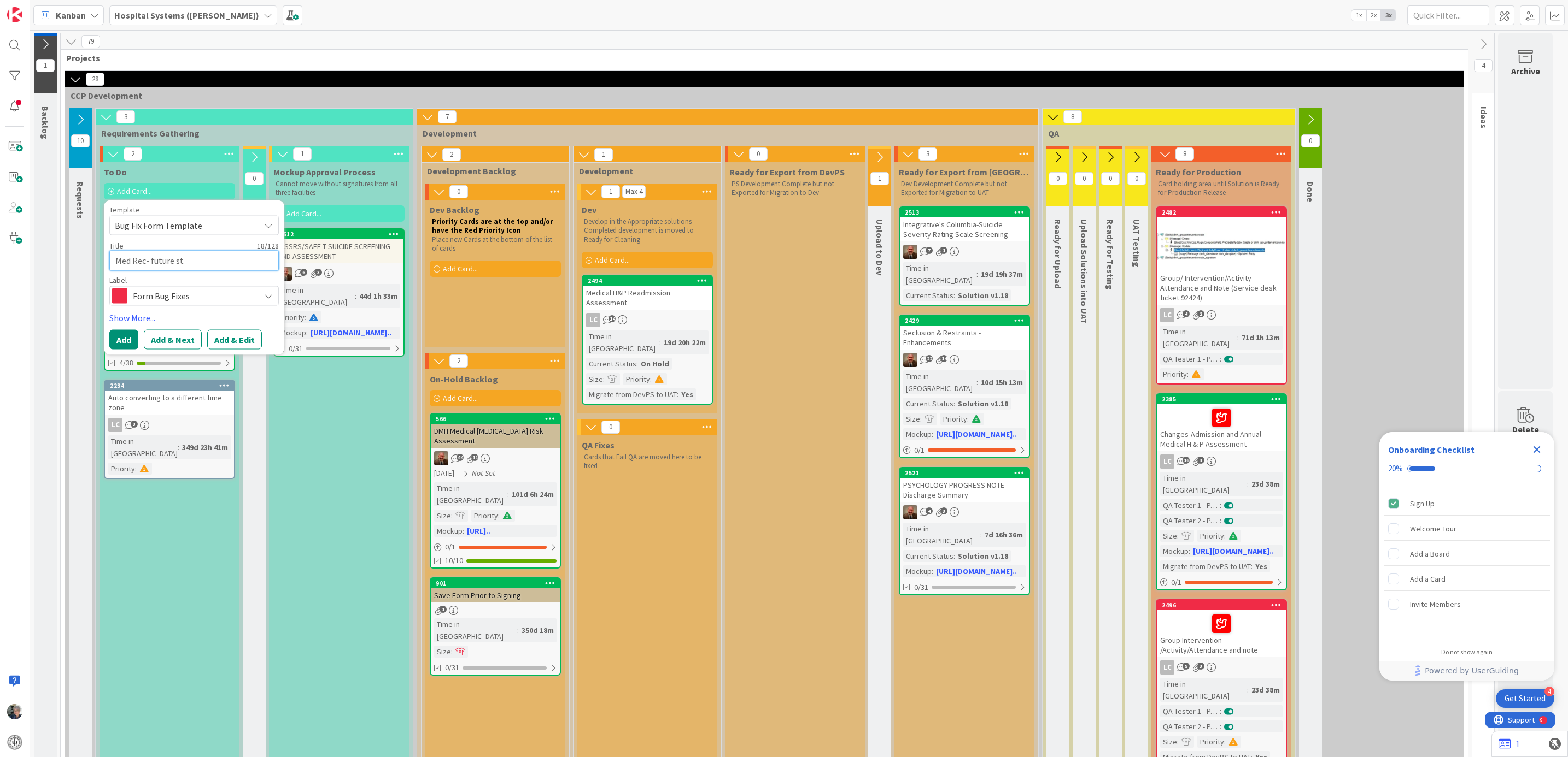
type textarea "Med Rec- future sta"
type textarea "x"
type textarea "Med Rec- future star"
type textarea "x"
type textarea "Med Rec- future start"
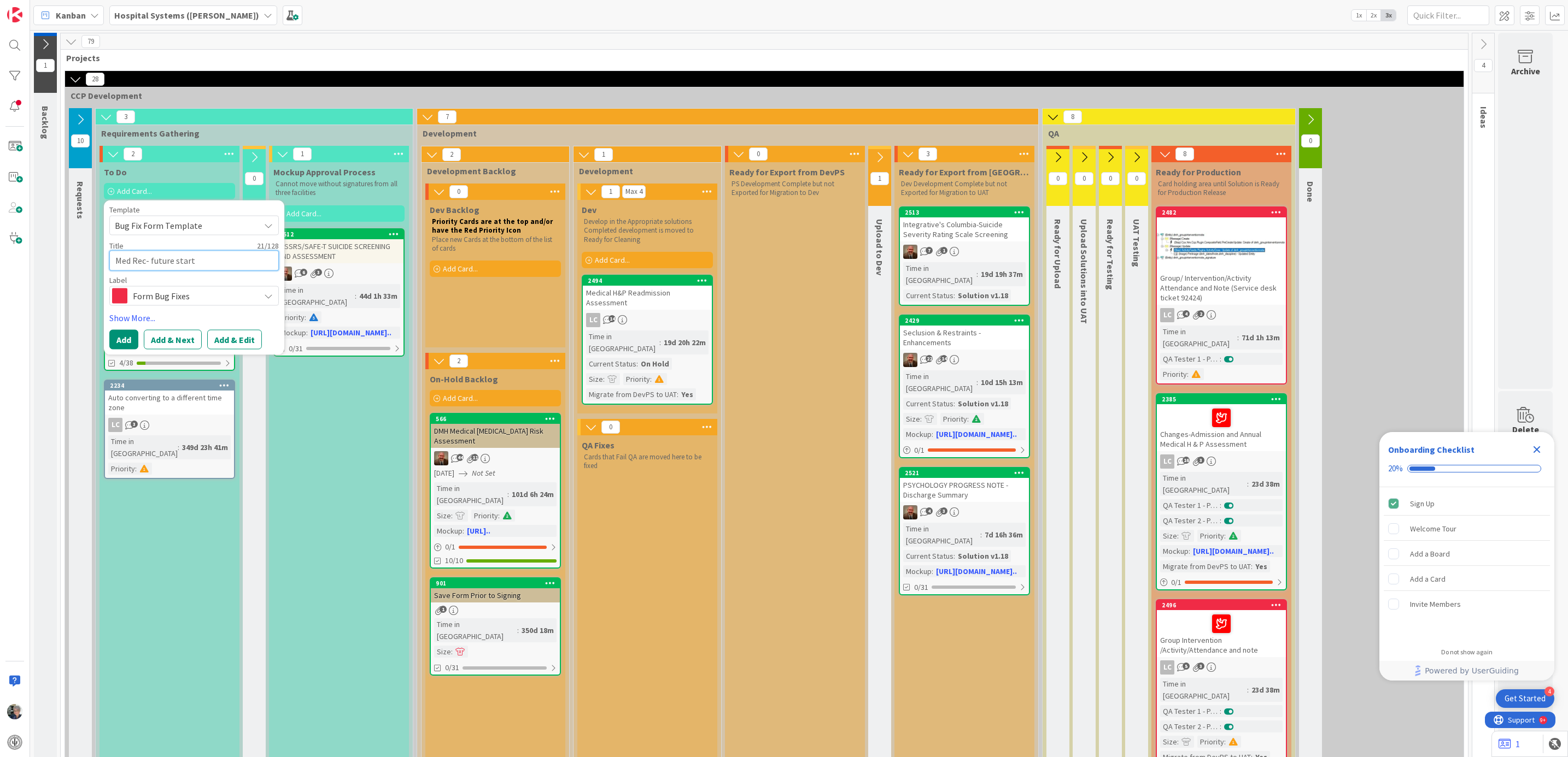
type textarea "x"
type textarea "Med Rec- future start"
type textarea "x"
type textarea "Med Rec- future start d"
type textarea "x"
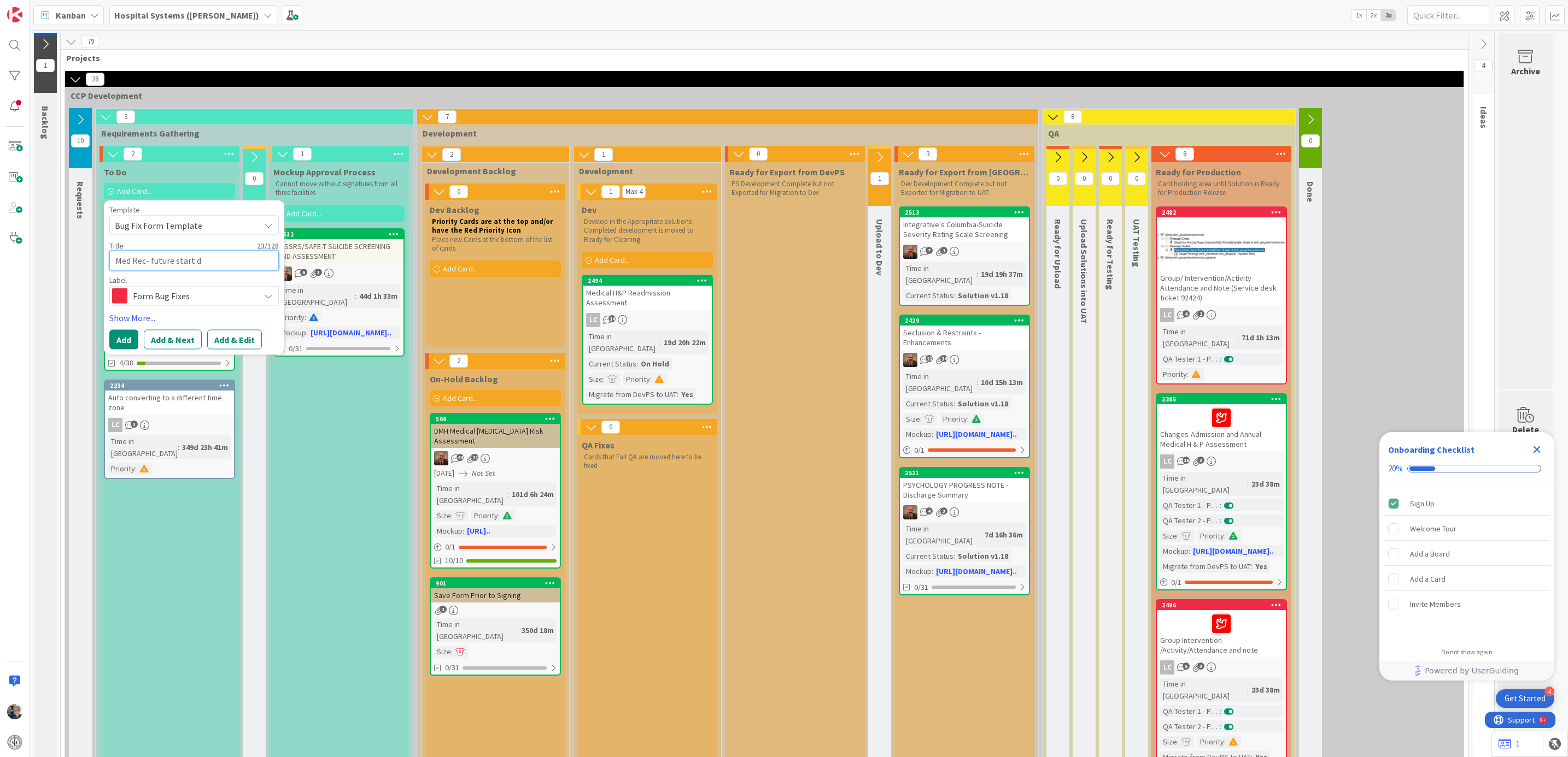
type textarea "Med Rec- future start da"
type textarea "x"
type textarea "Med Rec- future start dat"
type textarea "x"
type textarea "Med Rec- future start date"
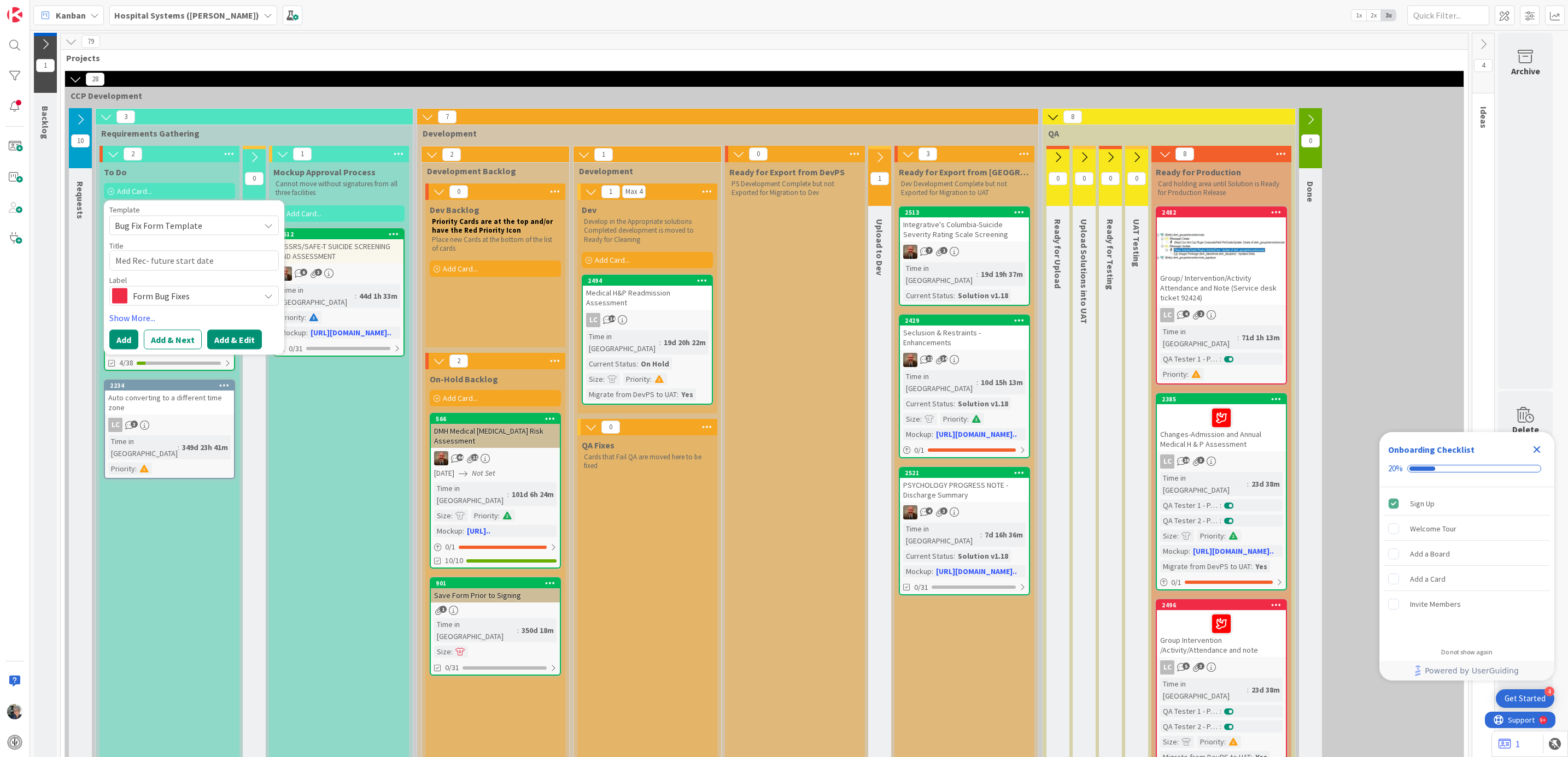
click at [231, 337] on button "Add & Edit" at bounding box center [235, 340] width 55 height 20
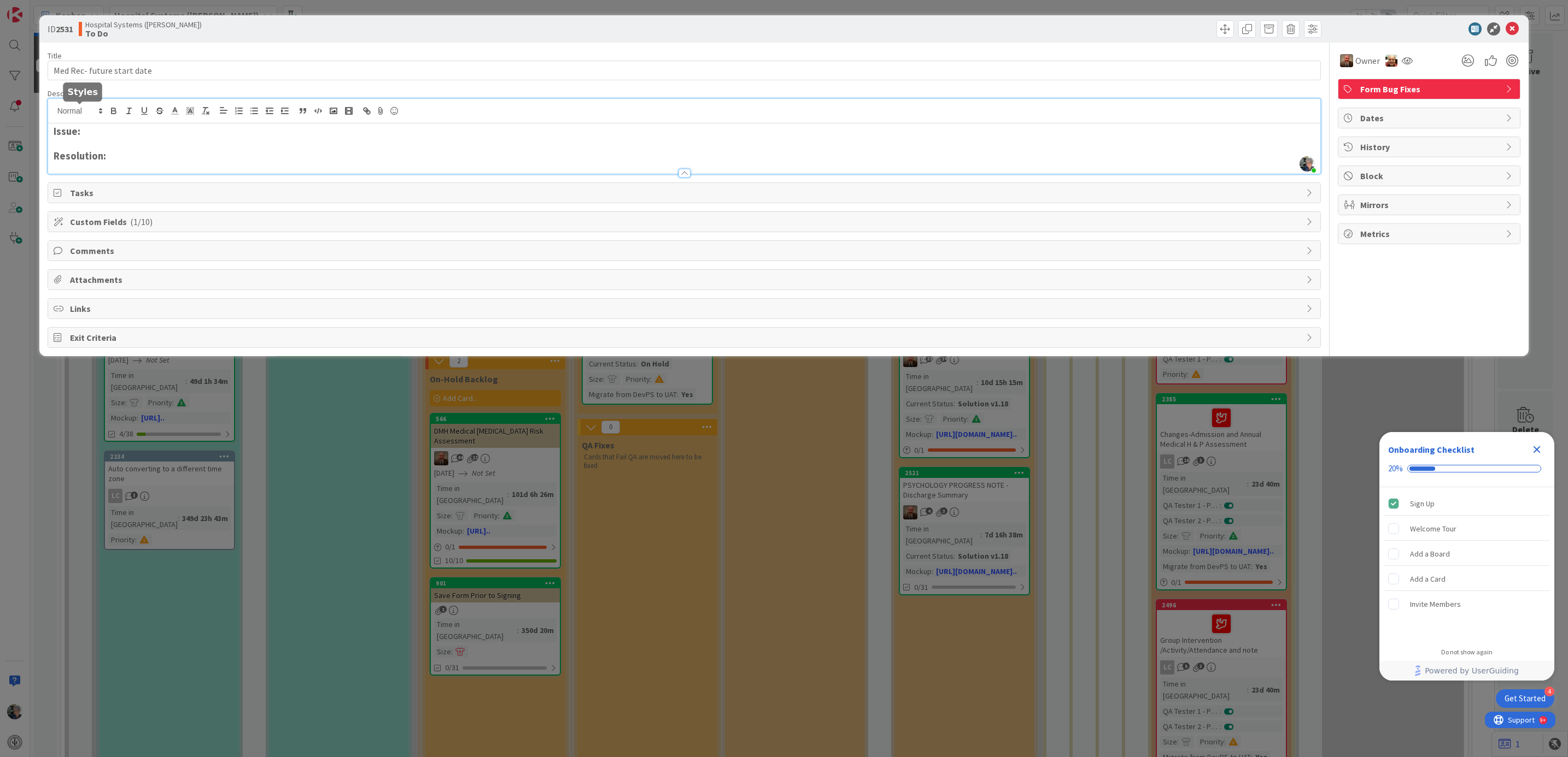
click at [105, 110] on div "[PERSON_NAME] just joined Issue: Resolution:" at bounding box center [685, 136] width 1273 height 75
click at [115, 112] on icon "button" at bounding box center [114, 112] width 4 height 2
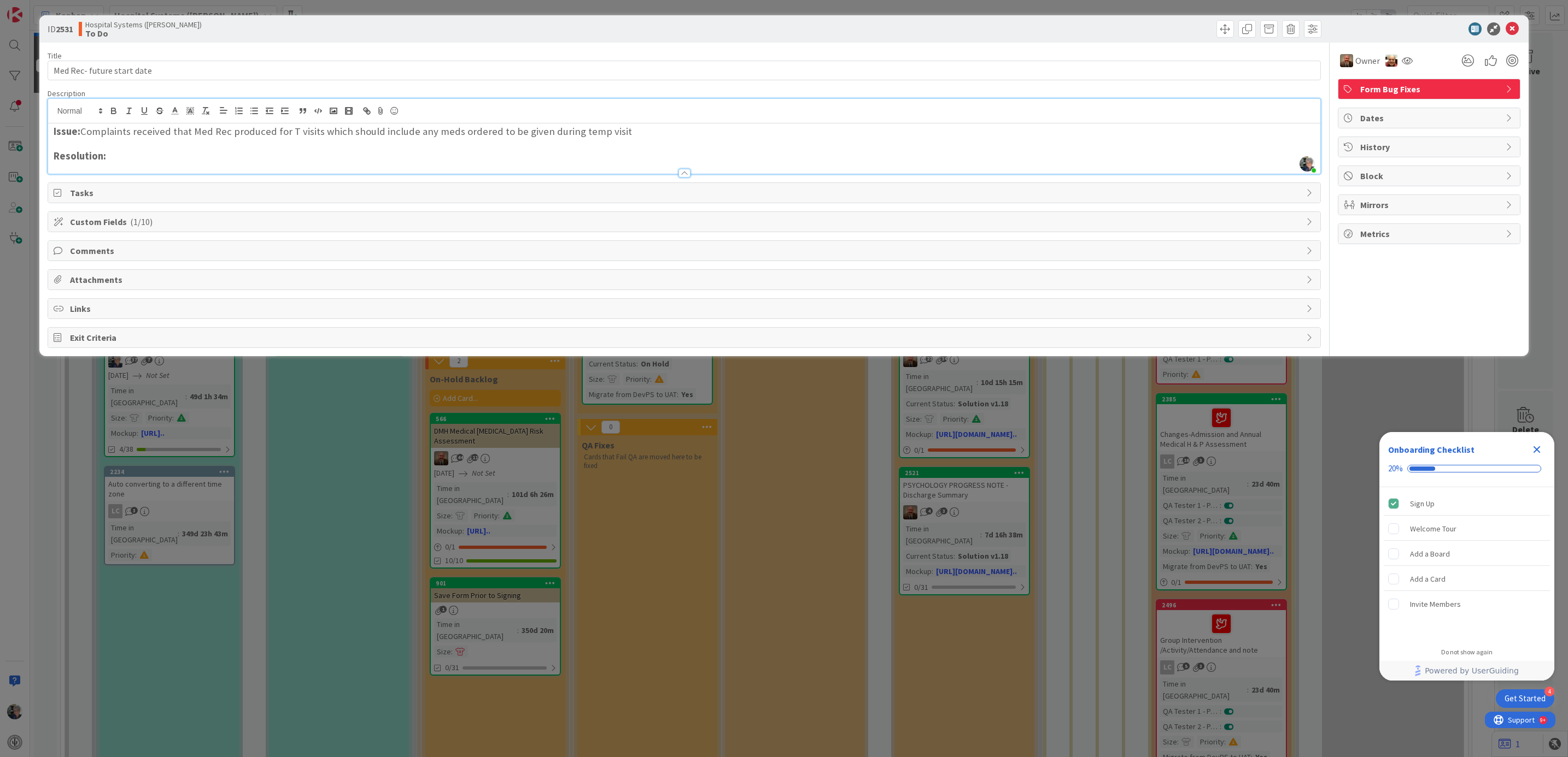
click at [535, 133] on h3 "Issue: Complaints received that Med Rec produced for T visits which should incl…" at bounding box center [685, 131] width 1262 height 12
click at [676, 130] on h3 "Issue: Complaints received that Med Rec produced for T visits which should incl…" at bounding box center [685, 131] width 1262 height 12
click at [79, 282] on span "Attachments" at bounding box center [685, 279] width 1231 height 13
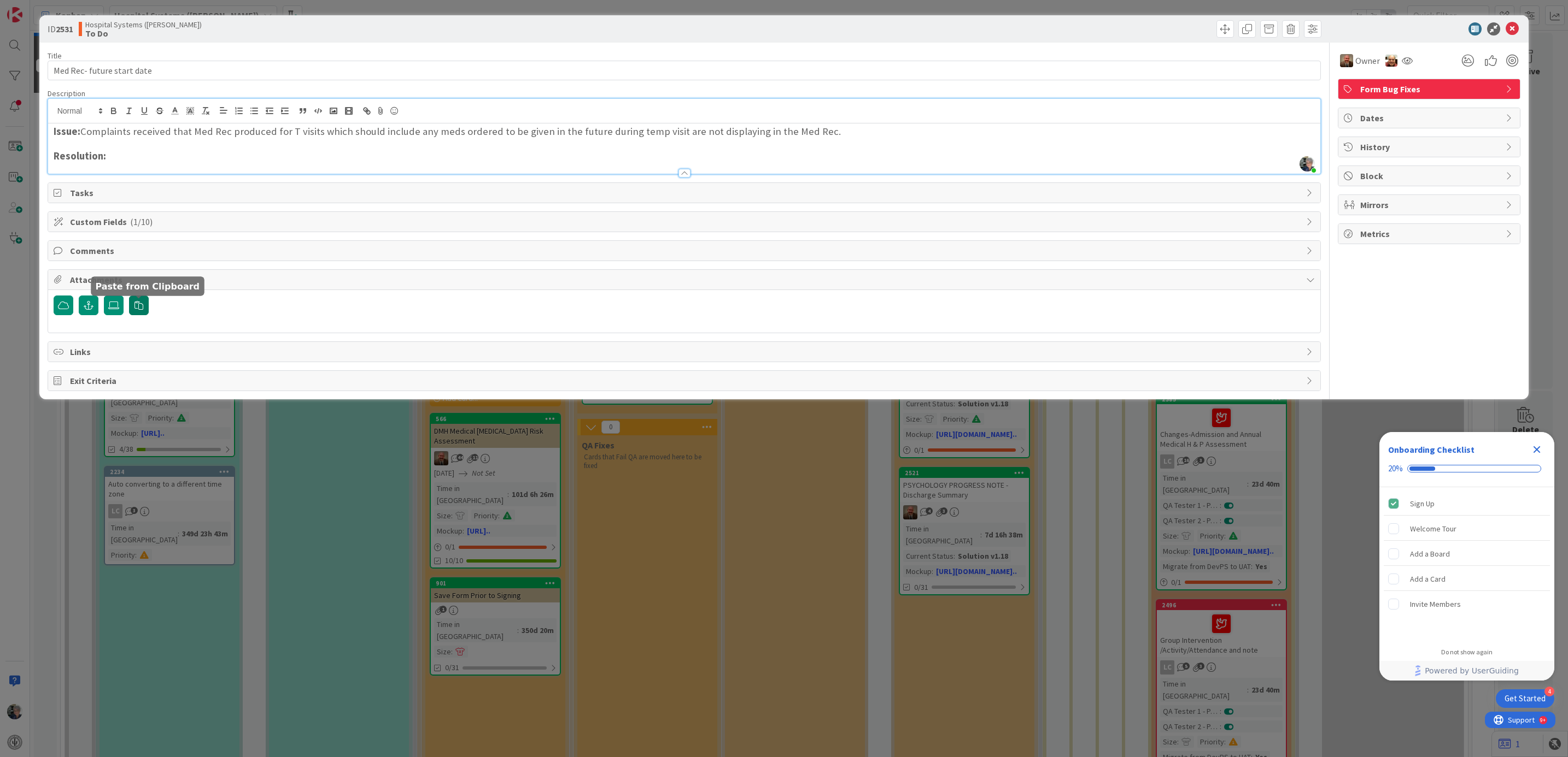
click at [140, 304] on icon "button" at bounding box center [139, 305] width 9 height 9
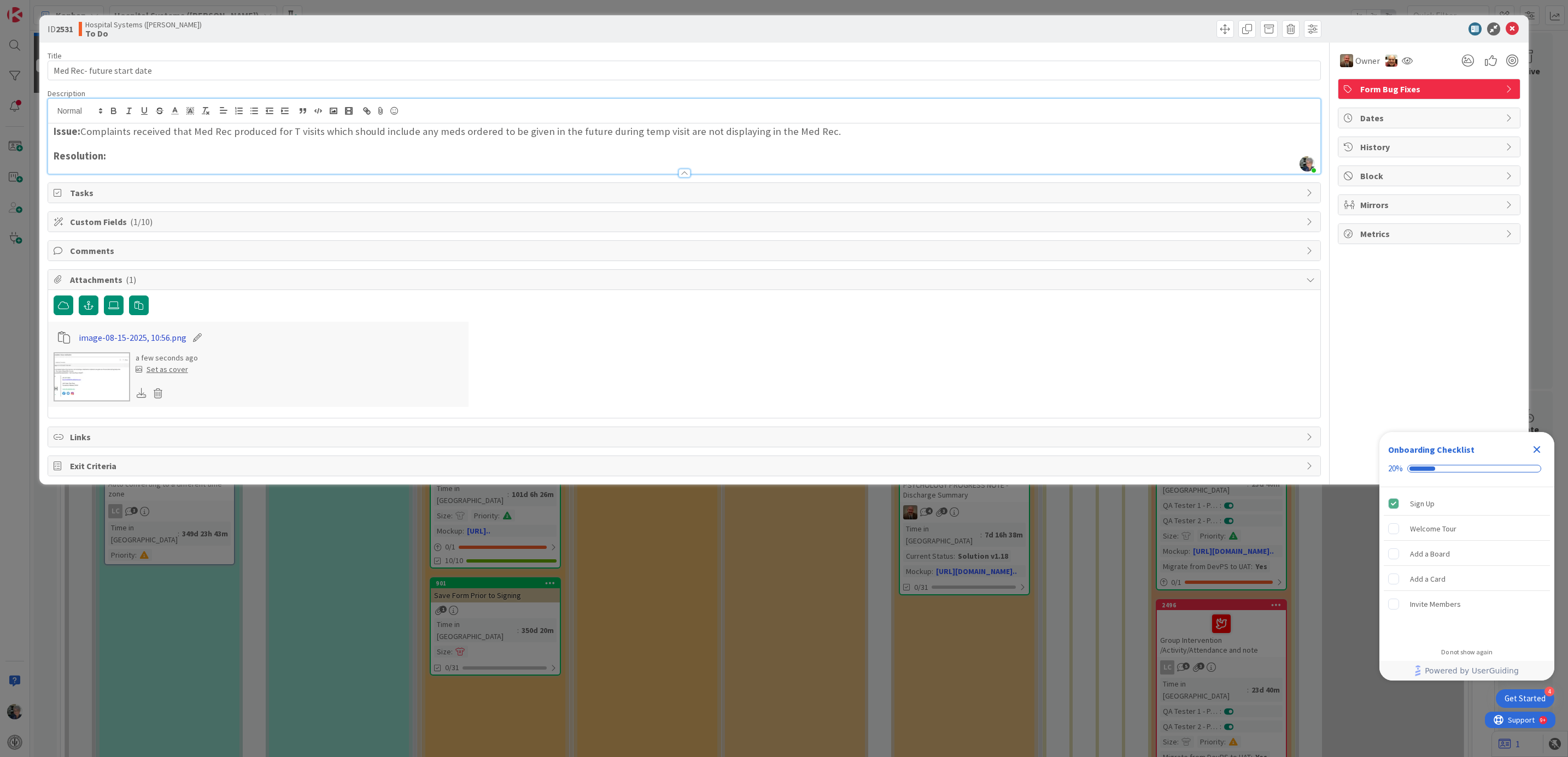
click at [118, 336] on link "image-08-15-2025, 10:56.png" at bounding box center [133, 337] width 107 height 13
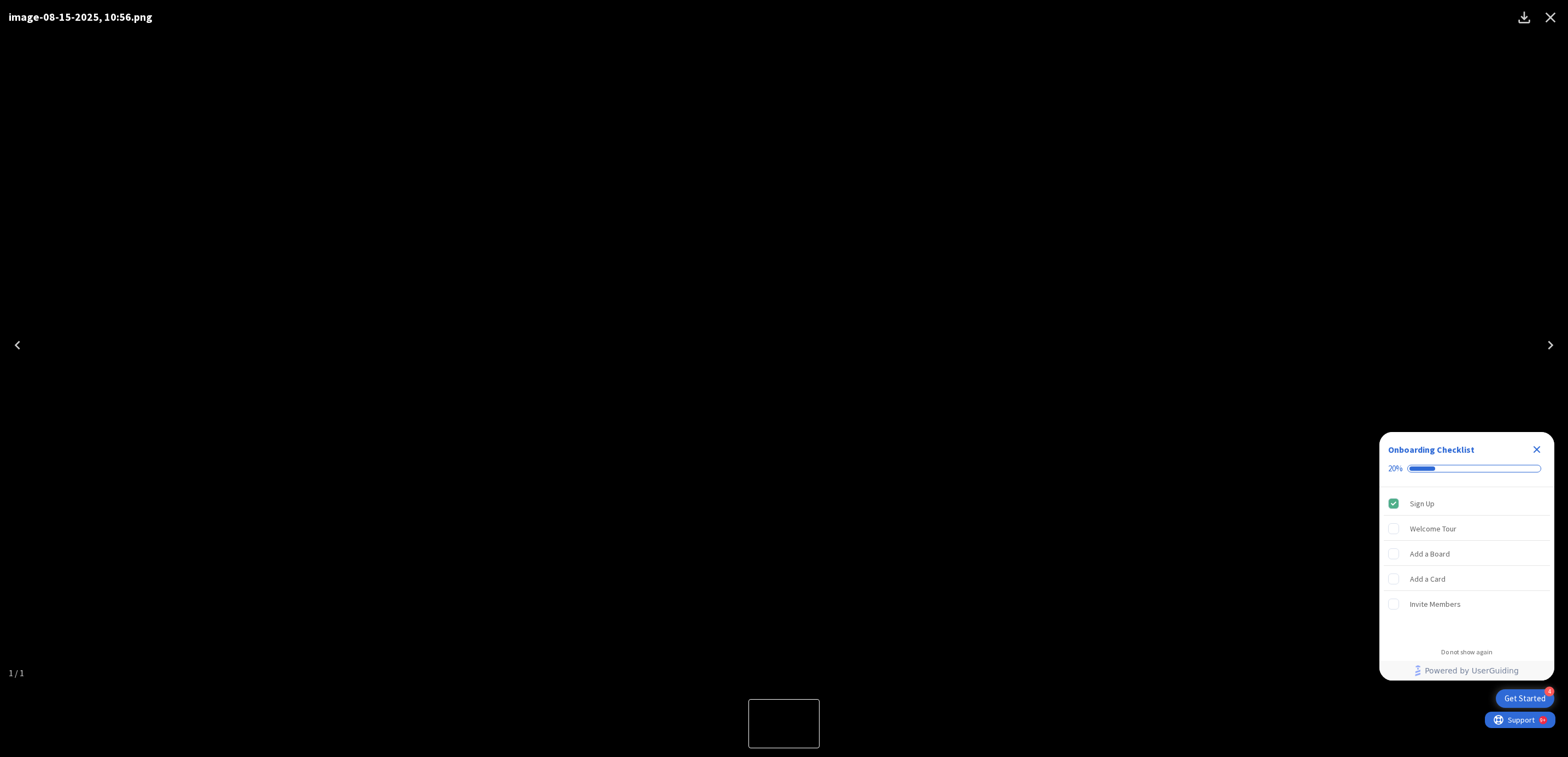
click at [1552, 15] on icon "Close" at bounding box center [1550, 17] width 17 height 17
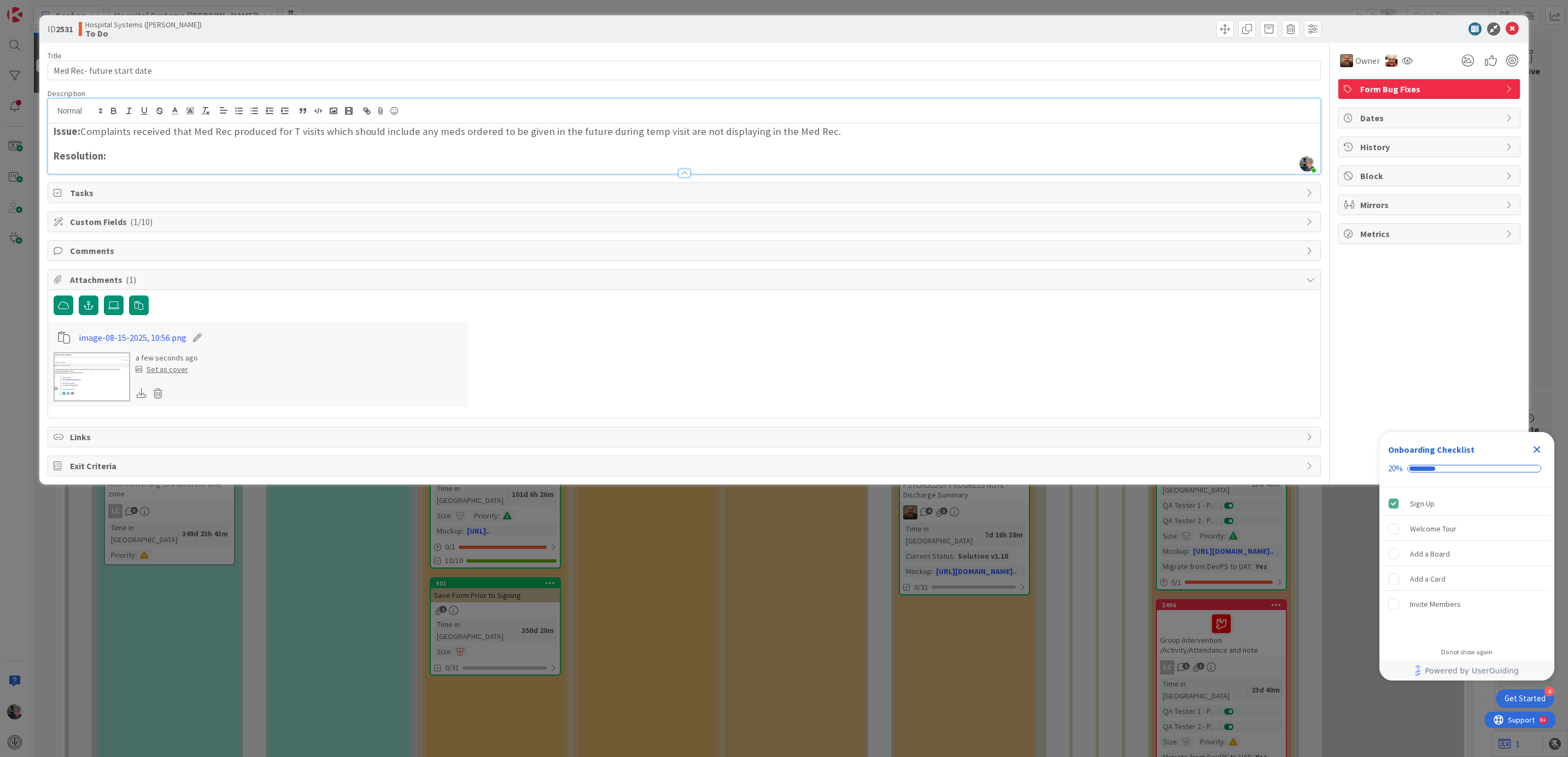
click at [197, 340] on icon at bounding box center [197, 337] width 15 height 11
drag, startPoint x: 151, startPoint y: 337, endPoint x: 17, endPoint y: 339, distance: 134.0
click at [17, 339] on div "ID 2531 Hospital Systems ([PERSON_NAME]) To Do Title 26 / 128 Med Rec- future s…" at bounding box center [784, 378] width 1568 height 757
type input "Pharm complaint [DATE]"
click at [463, 349] on div "image-08-15-2025, 10:56.png a few seconds ago Set as cover" at bounding box center [258, 365] width 420 height 85
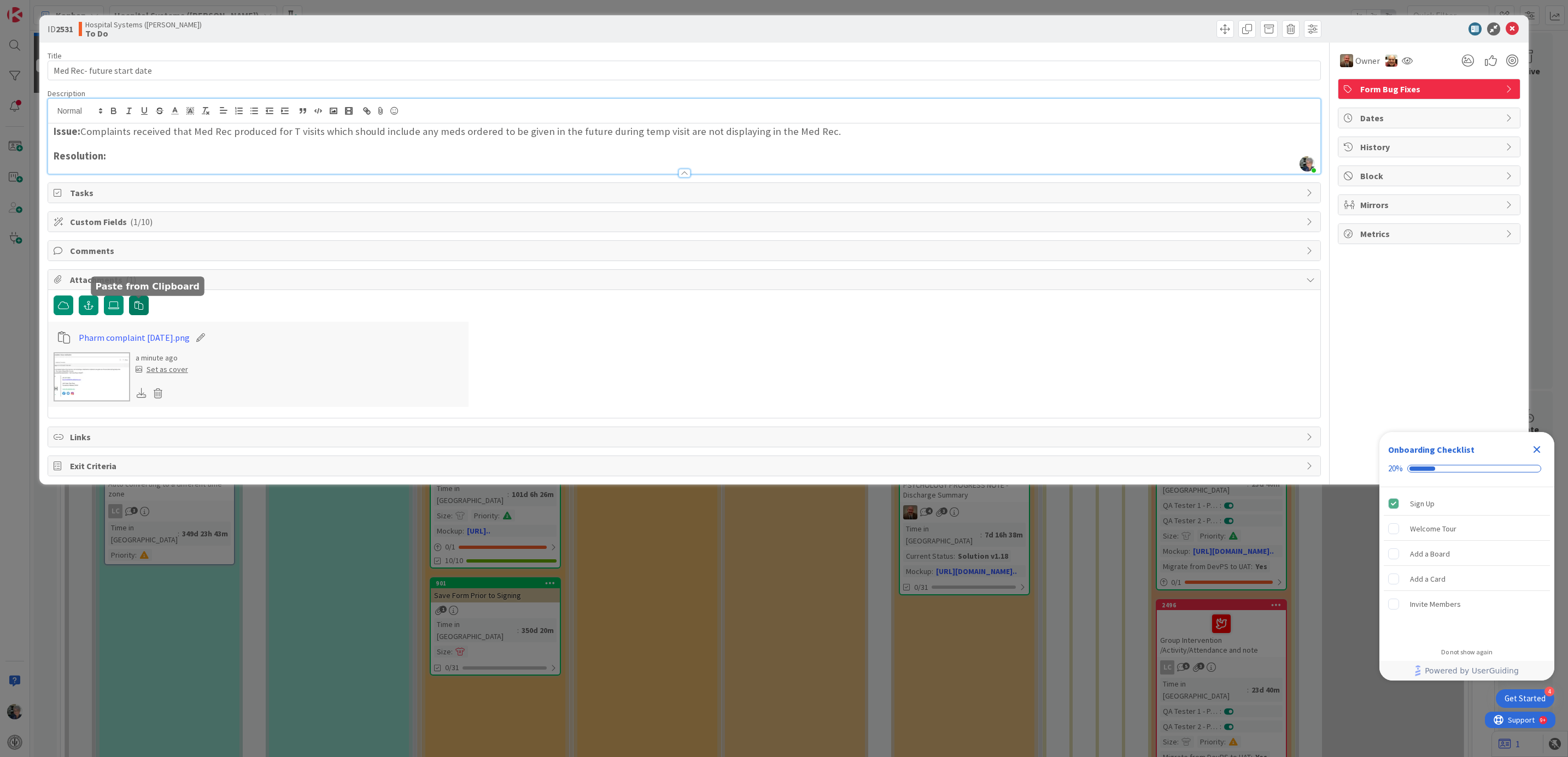
click at [138, 308] on icon "button" at bounding box center [139, 305] width 9 height 9
click at [193, 340] on icon at bounding box center [197, 337] width 15 height 11
drag, startPoint x: 175, startPoint y: 338, endPoint x: 78, endPoint y: 356, distance: 98.7
click at [78, 356] on div "image-08-15-2025, 10:59 .png a few seconds ago Set as cover" at bounding box center [258, 365] width 420 height 85
type input "Pharm complaint"
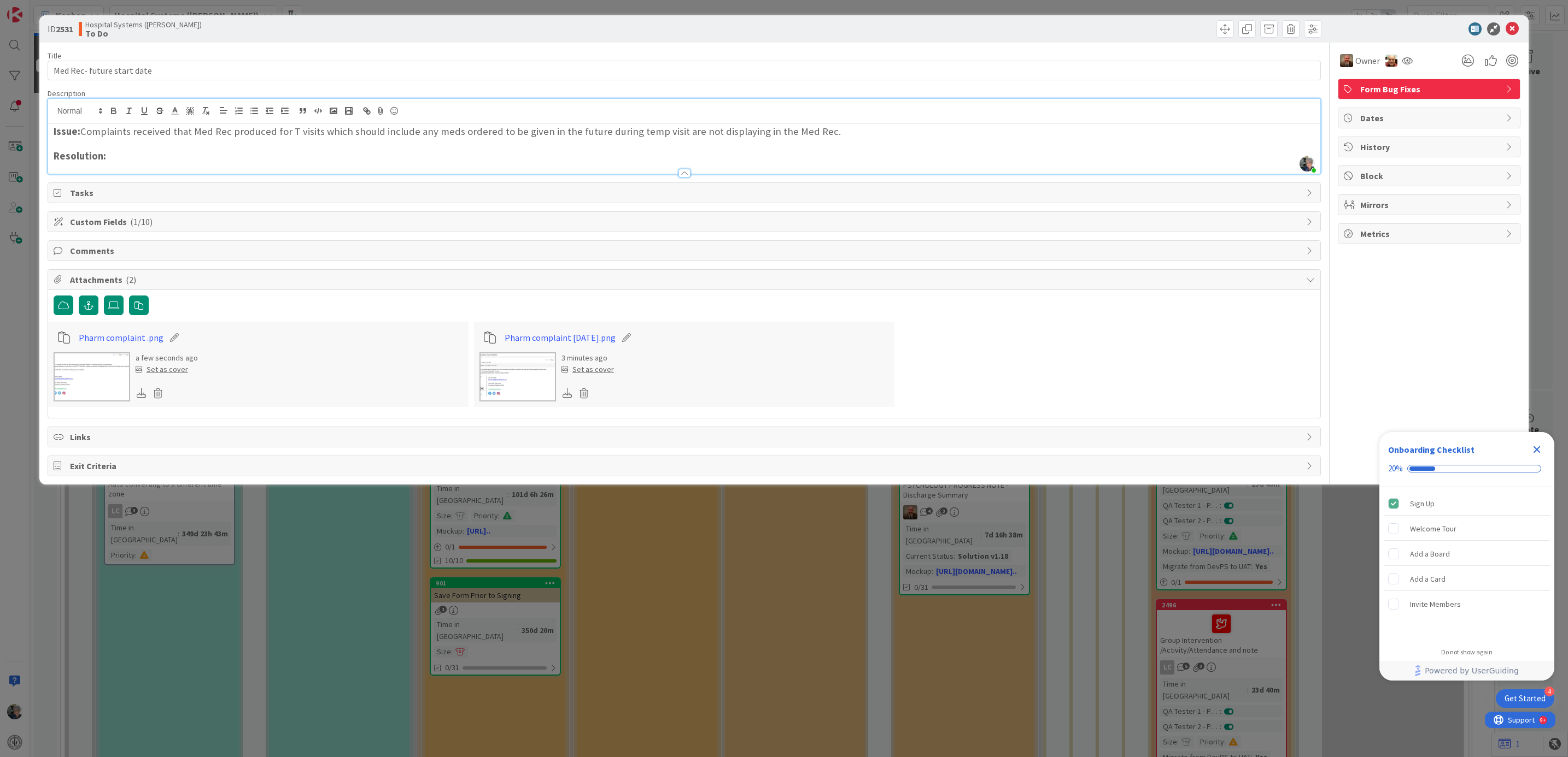
click at [170, 339] on icon at bounding box center [174, 337] width 15 height 11
click at [152, 341] on input "Pharm complaint" at bounding box center [140, 337] width 122 height 20
type input "Pharm complaint [DATE]"
click at [1034, 347] on div "Pharm complaint .png a few seconds ago Set as cover Pharm complaint [DATE].png …" at bounding box center [685, 365] width 1273 height 85
click at [87, 248] on span "Comments" at bounding box center [685, 250] width 1231 height 13
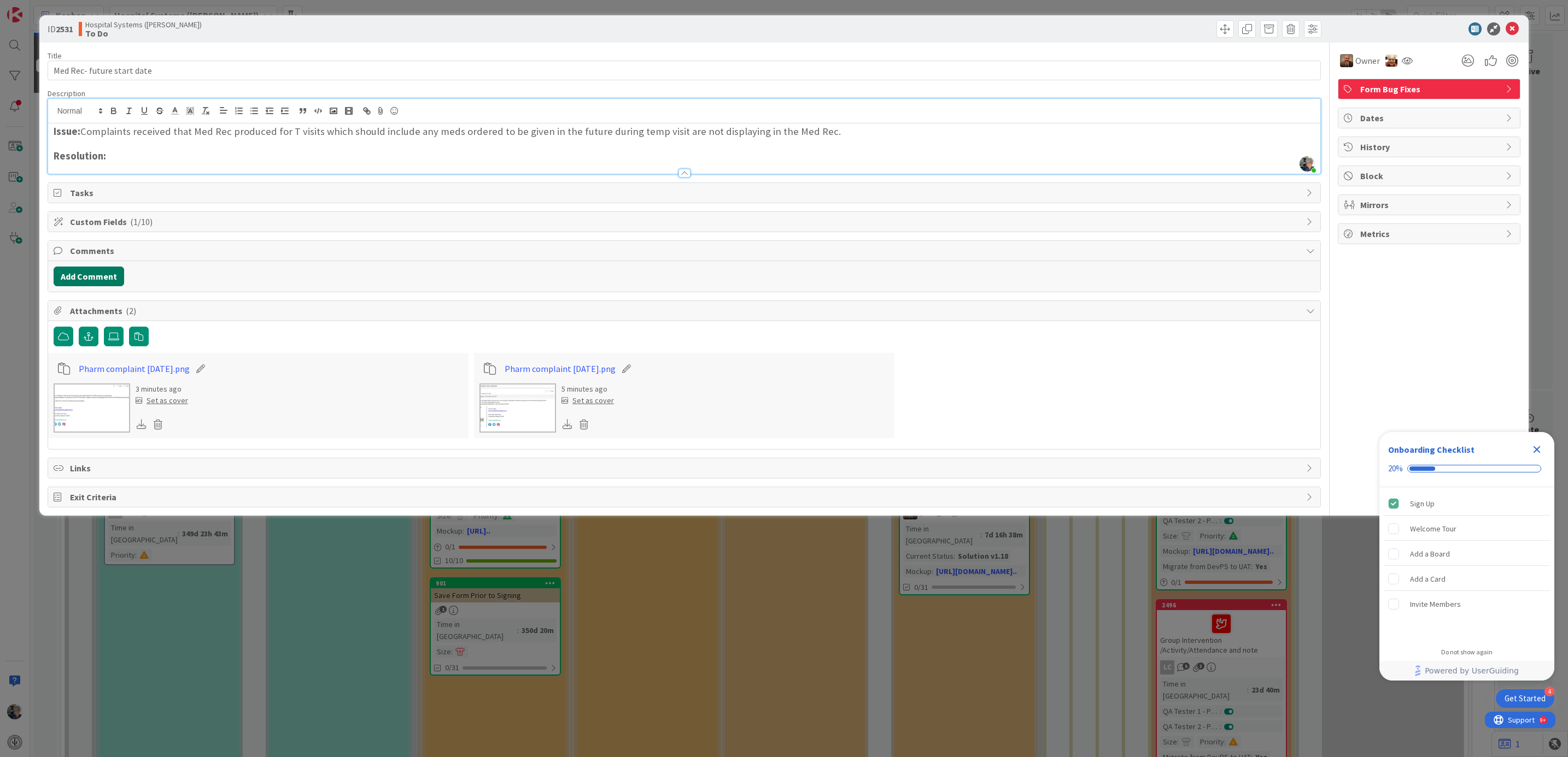
click at [95, 276] on button "Add Comment" at bounding box center [89, 276] width 70 height 20
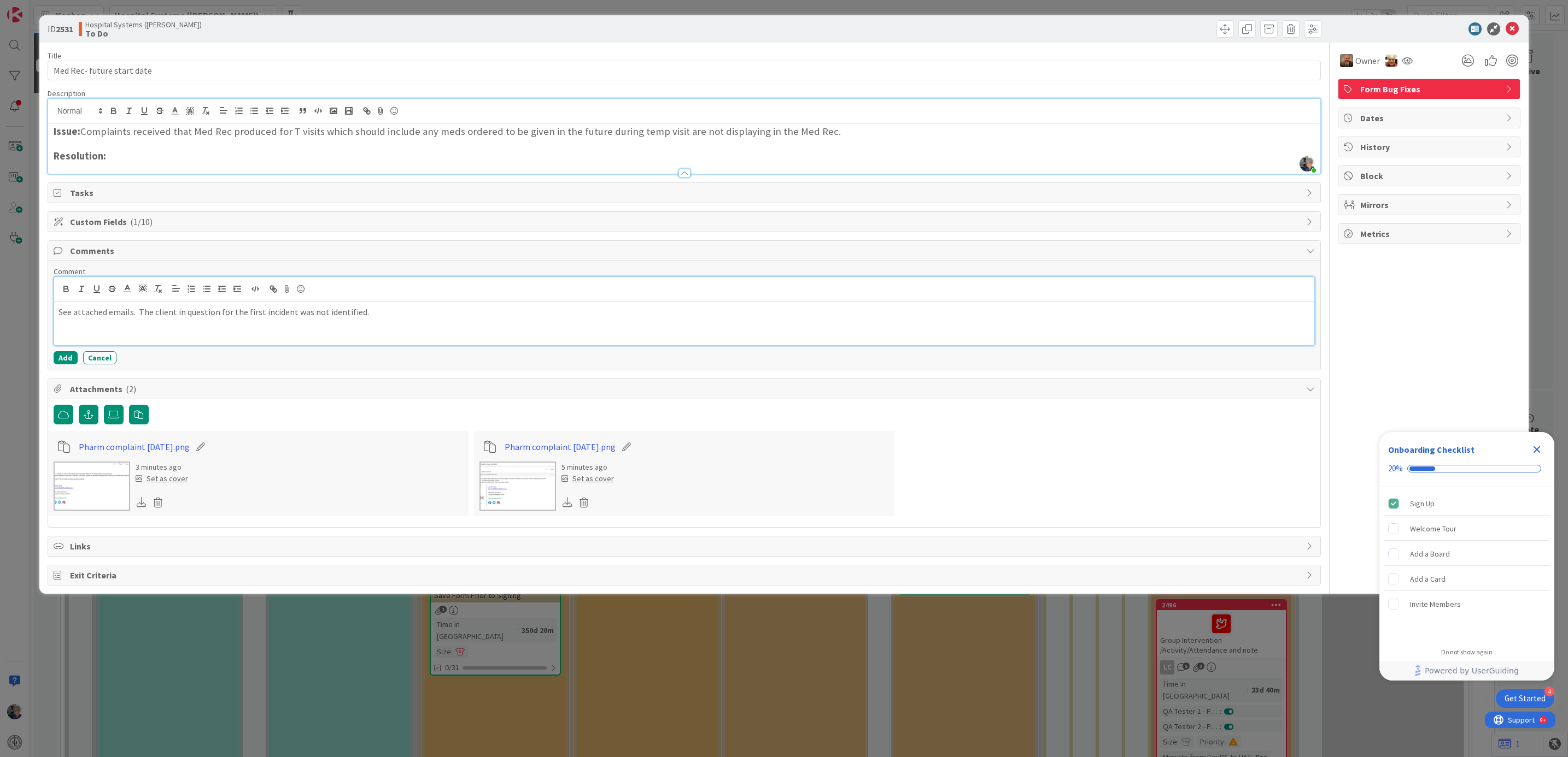
click at [377, 318] on p "See attached emails. The client in question for the first incident was not iden…" at bounding box center [685, 312] width 1252 height 12
click at [288, 315] on p "See attached emails. The client in question for the first incident was not iden…" at bounding box center [685, 312] width 1252 height 12
click at [292, 317] on p "See attached emails. The client in question for the first incident was not iden…" at bounding box center [685, 312] width 1252 height 12
click at [430, 310] on p "See attached emails. The client in question for the first incident (in February…" at bounding box center [685, 312] width 1252 height 12
click at [65, 359] on button "Add" at bounding box center [65, 357] width 24 height 13
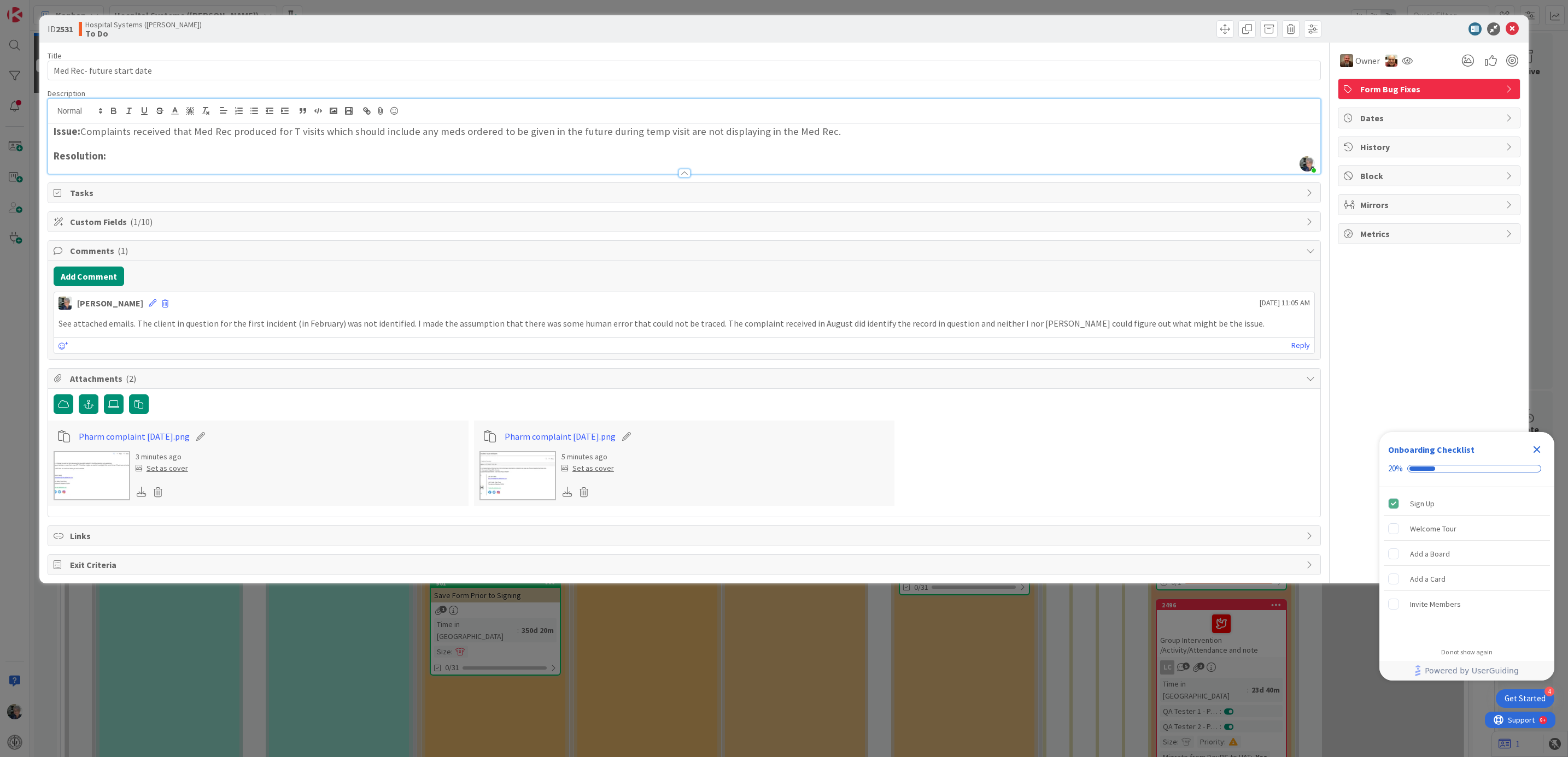
click at [106, 217] on span "Custom Fields ( 1/10 )" at bounding box center [685, 221] width 1231 height 13
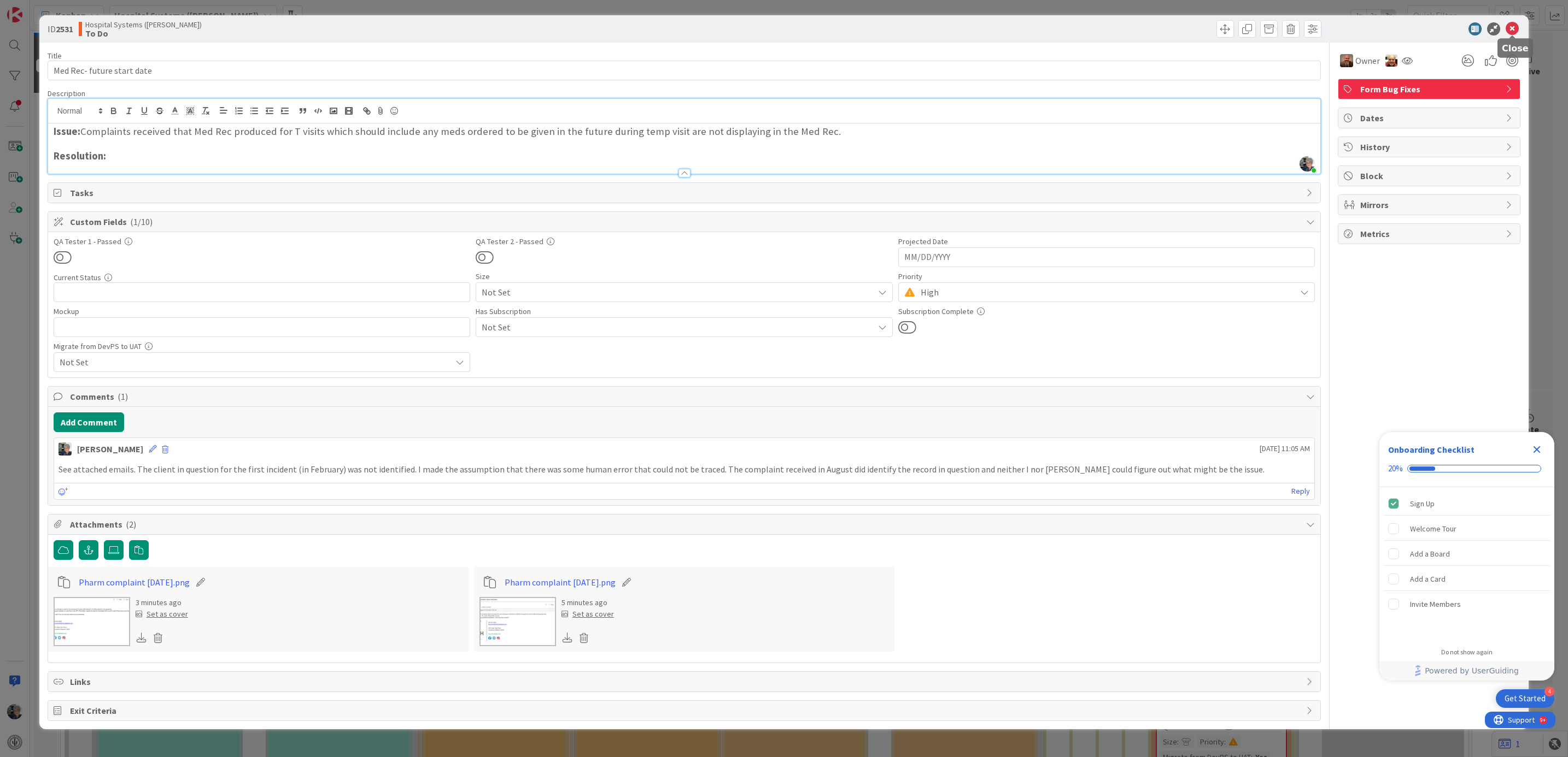
click at [1511, 25] on icon at bounding box center [1512, 28] width 13 height 13
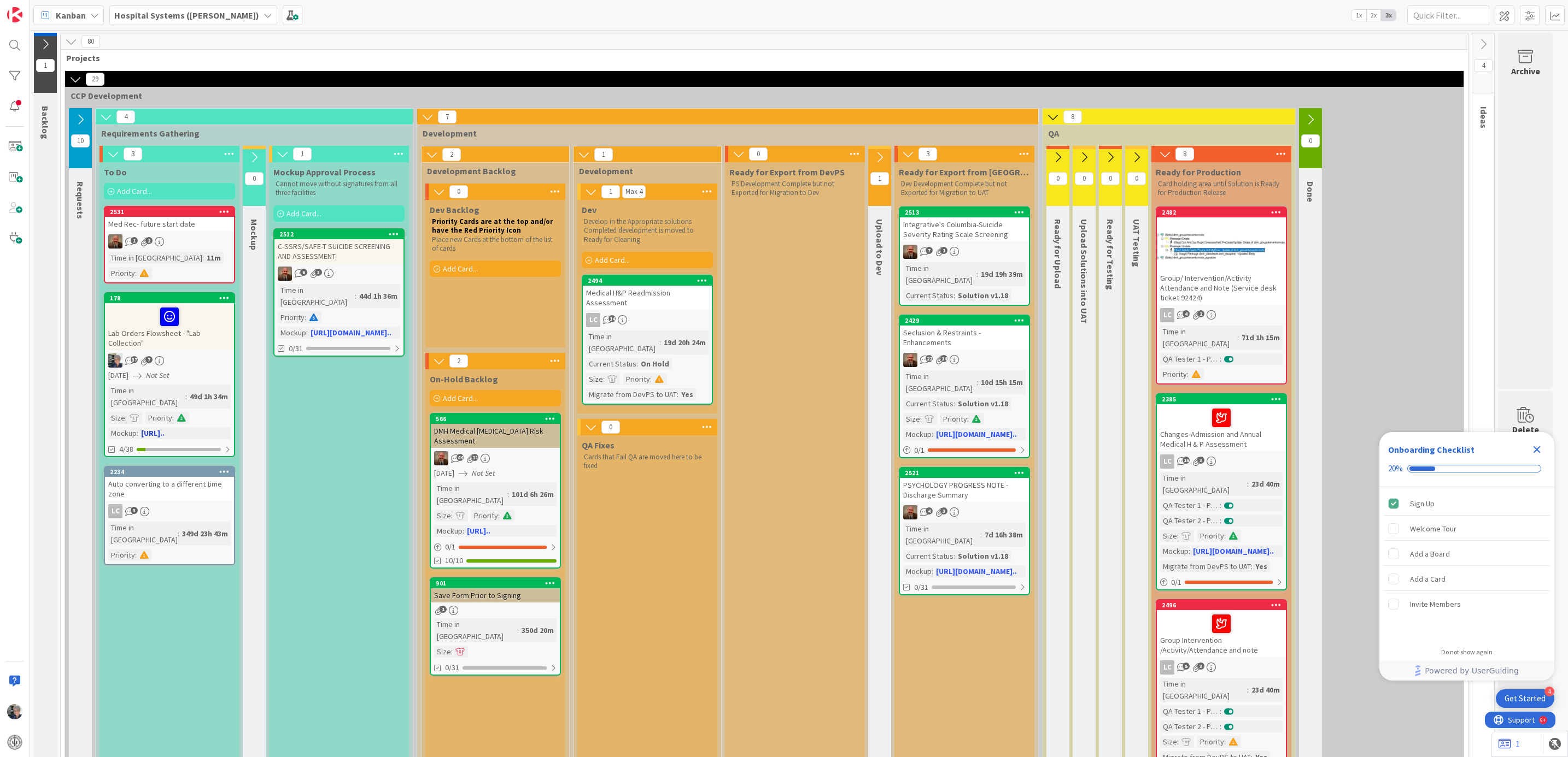
click at [170, 332] on div "Lab Orders Flowsheet - "Lab Collection"" at bounding box center [169, 327] width 129 height 47
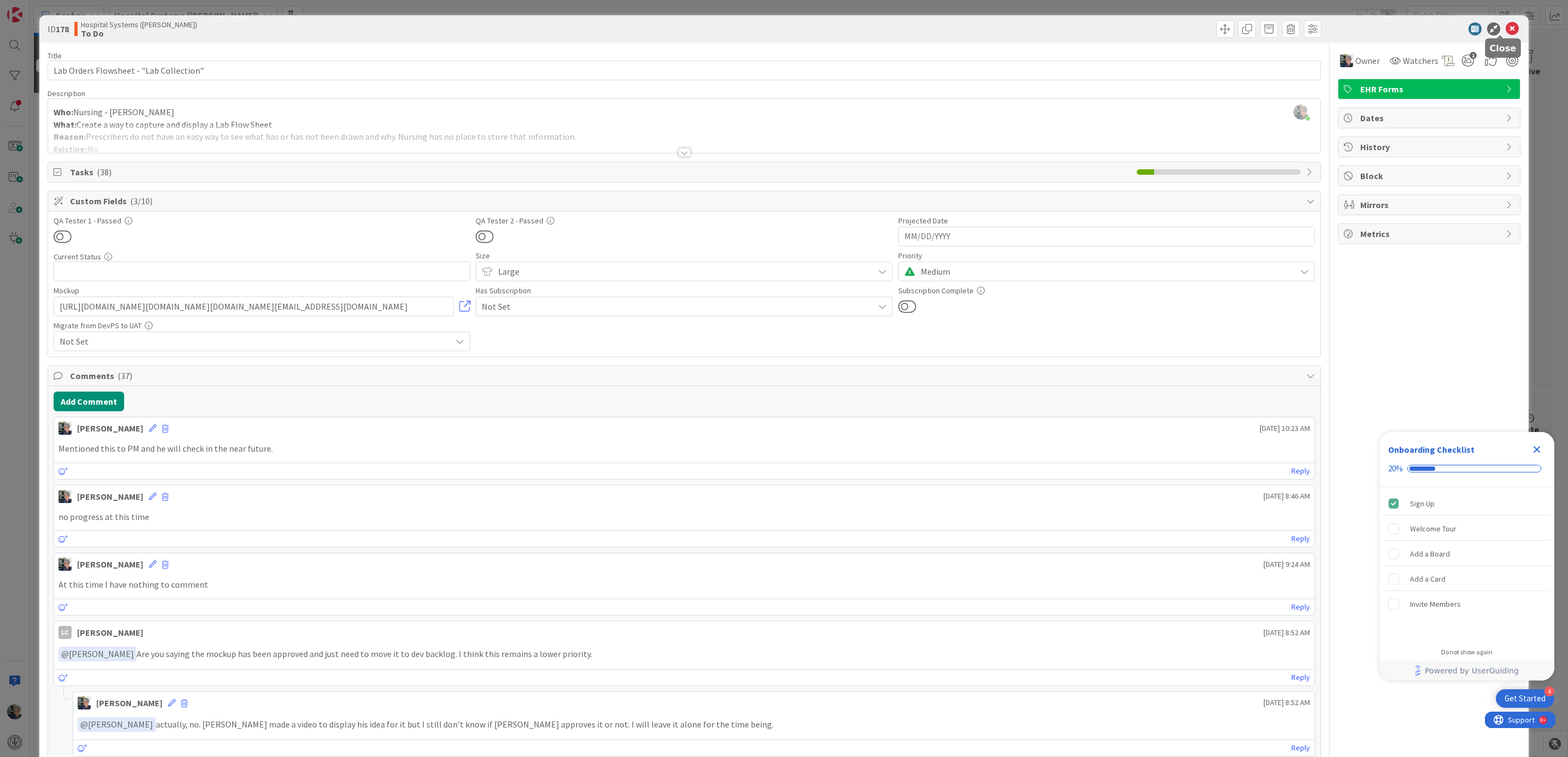
click at [1506, 25] on icon at bounding box center [1512, 28] width 13 height 13
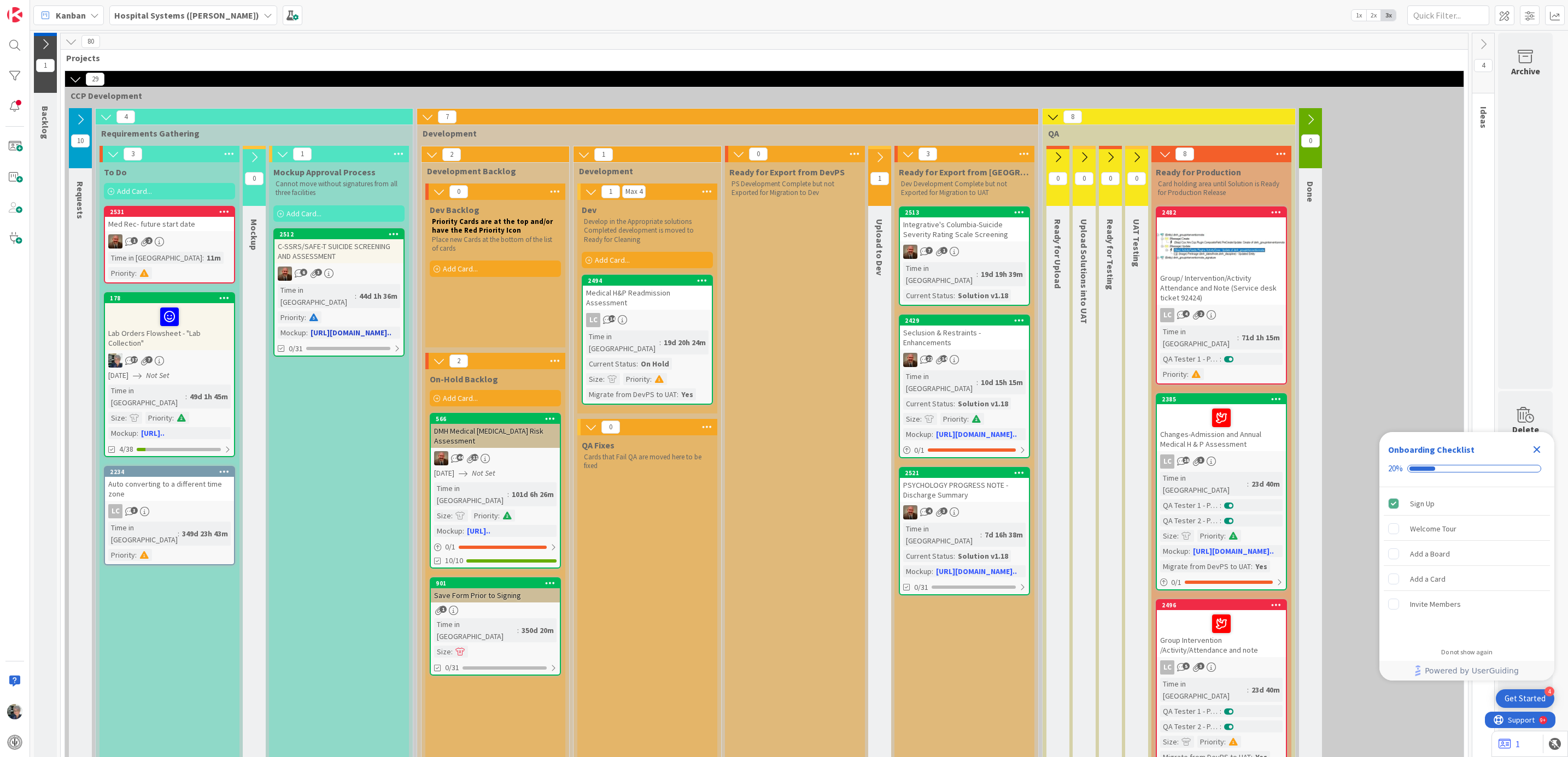
click at [367, 264] on link "2512 C-SSRS/SAFE-T SUICIDE SCREENING AND ASSESSMENT 6 3 Time in Column : 44d 1h…" at bounding box center [339, 292] width 131 height 128
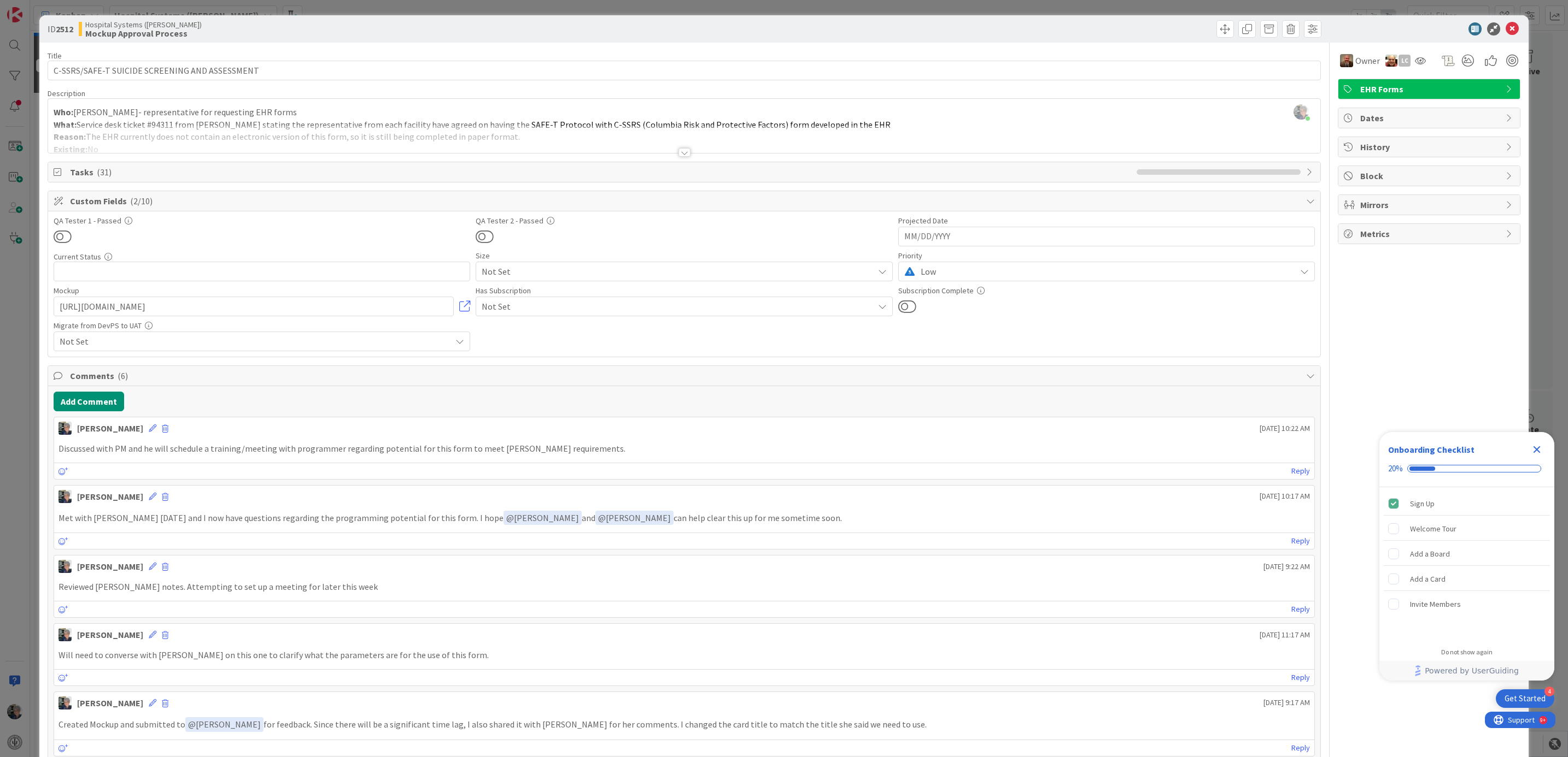
click at [680, 151] on div at bounding box center [684, 152] width 12 height 9
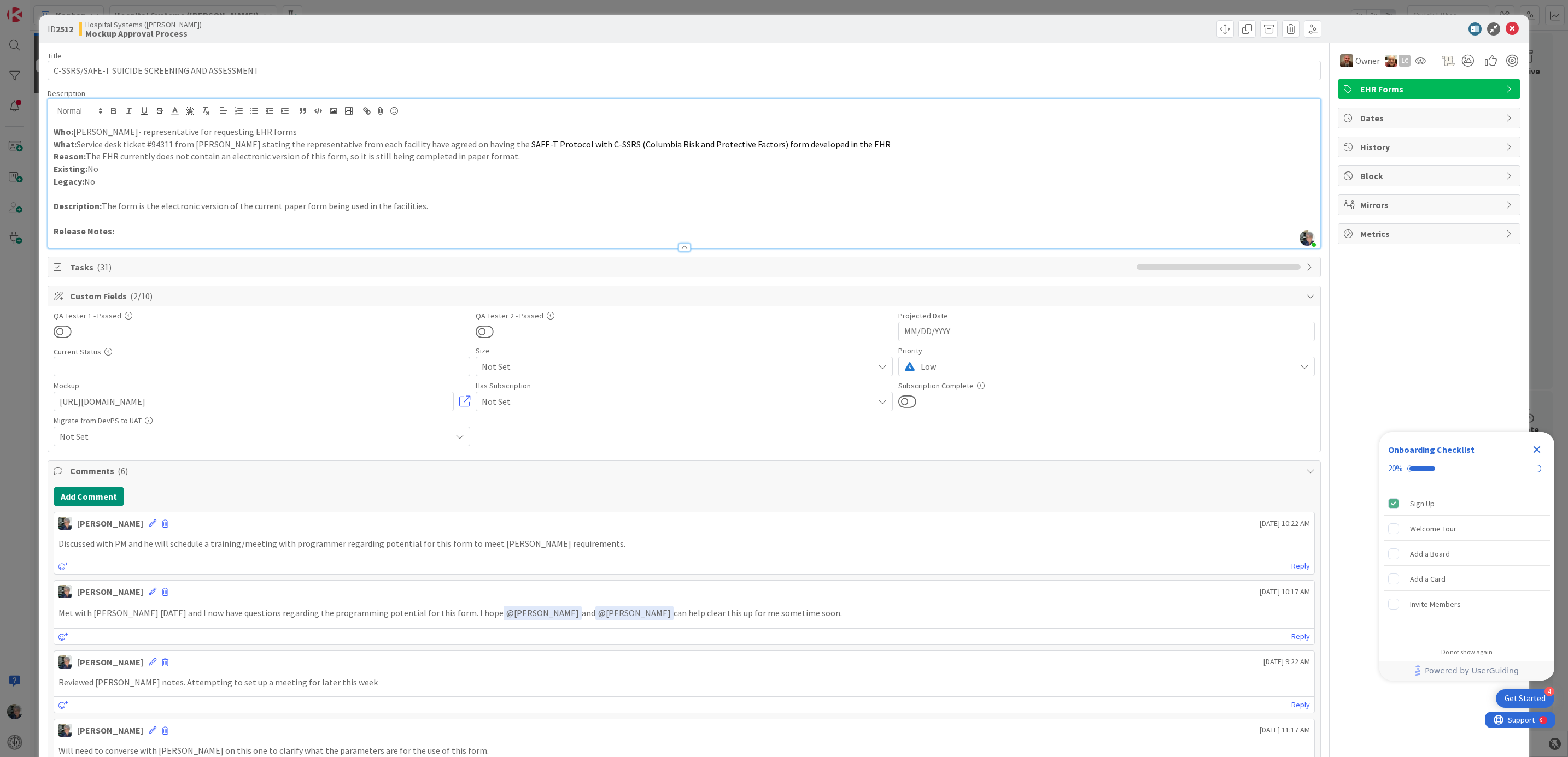
click at [123, 231] on p "Release Notes:" at bounding box center [685, 231] width 1262 height 12
click at [1506, 28] on icon at bounding box center [1512, 28] width 13 height 13
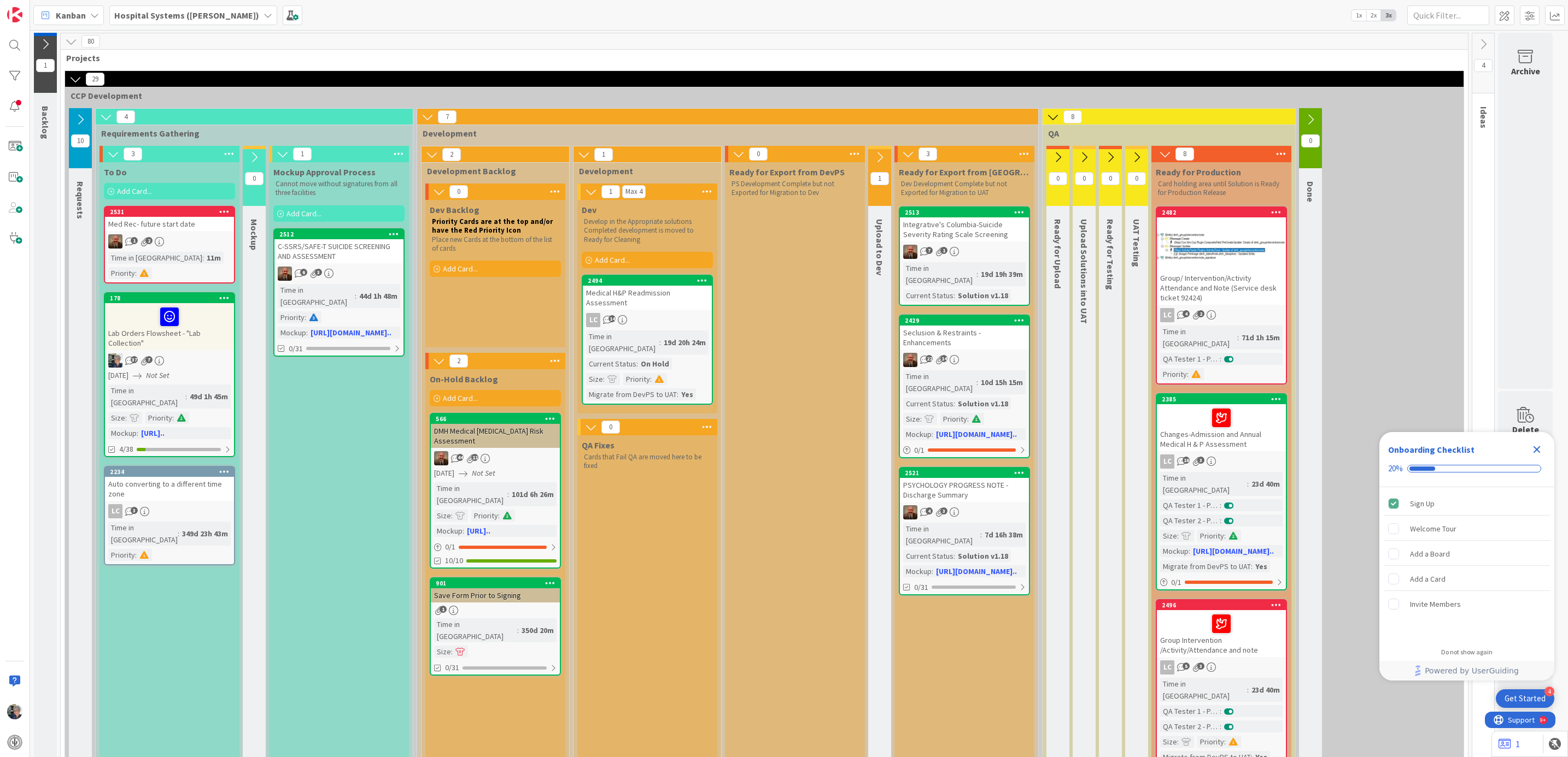
scroll to position [82, 0]
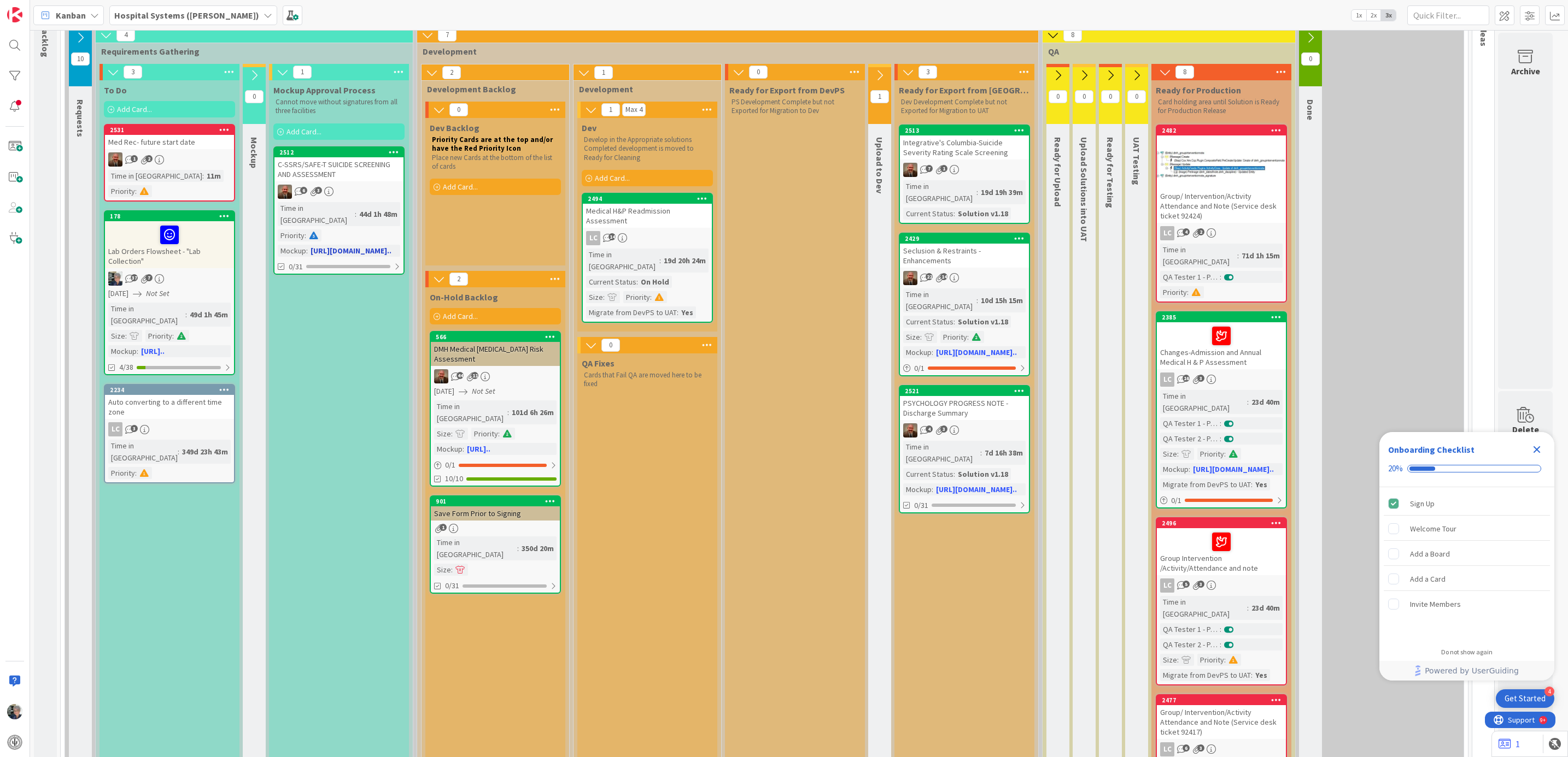
click at [350, 177] on div "C-SSRS/SAFE-T SUICIDE SCREENING AND ASSESSMENT" at bounding box center [339, 169] width 129 height 24
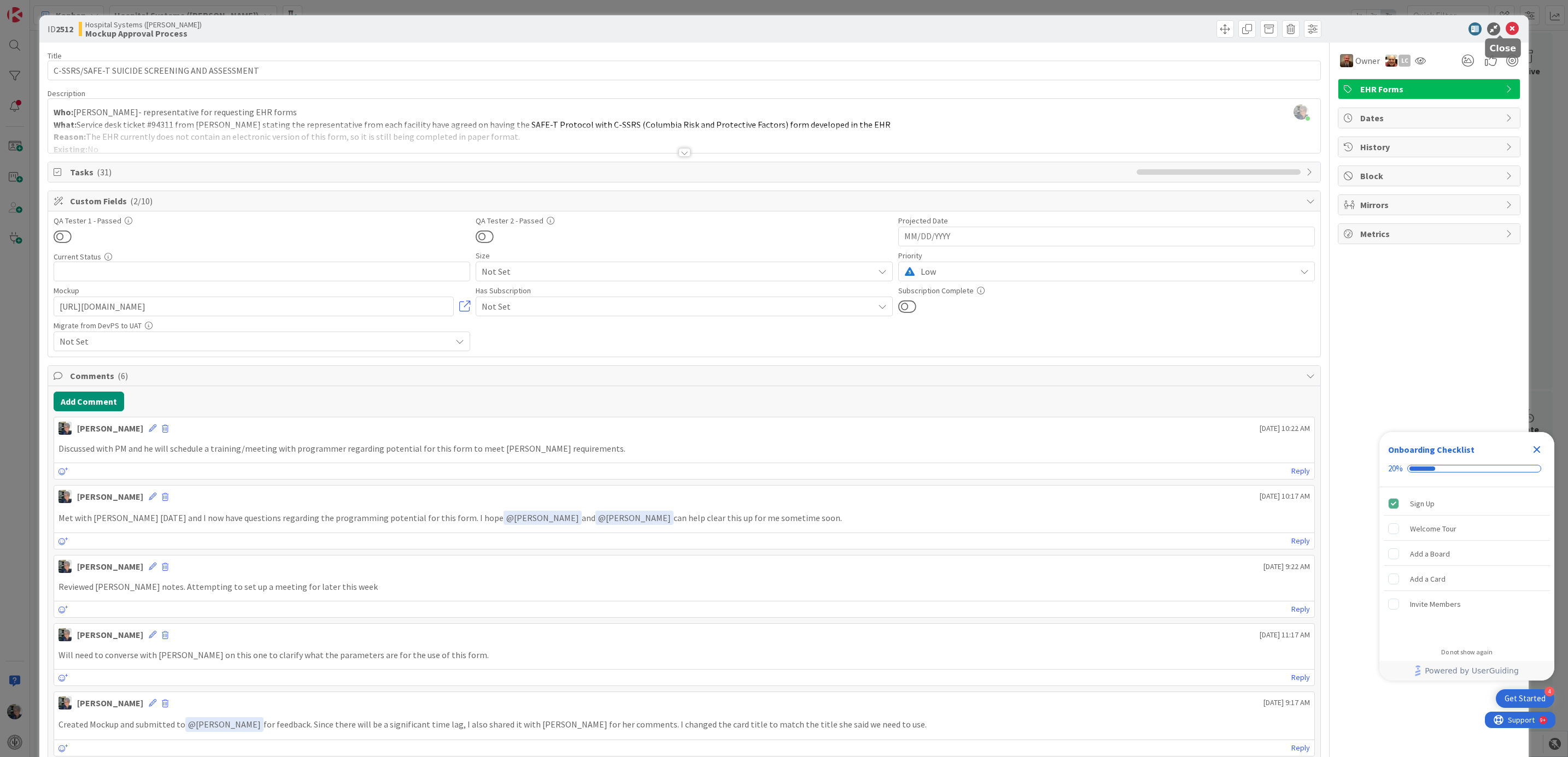
click at [1506, 25] on icon at bounding box center [1512, 28] width 13 height 13
